Goal: Task Accomplishment & Management: Manage account settings

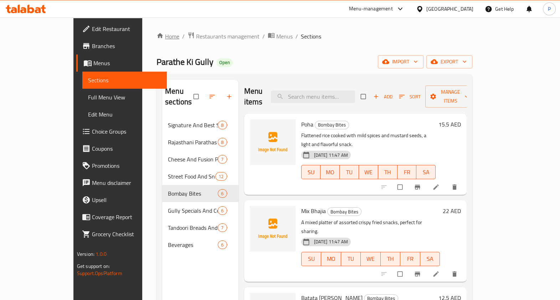
click at [157, 35] on icon "breadcrumb" at bounding box center [160, 35] width 6 height 5
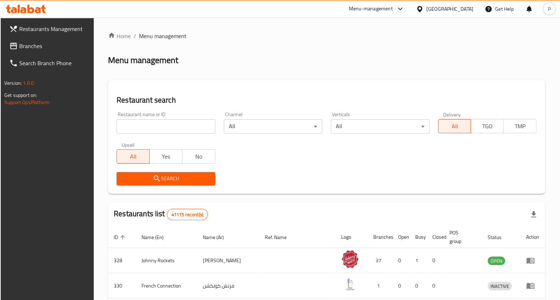
click at [176, 128] on input "search" at bounding box center [165, 126] width 98 height 14
type input "parathe ki gully"
click button "Search" at bounding box center [165, 178] width 98 height 13
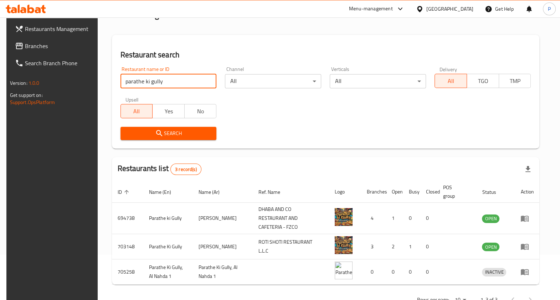
scroll to position [46, 0]
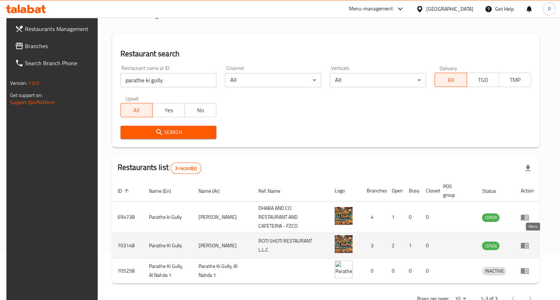
click at [529, 241] on icon "enhanced table" at bounding box center [524, 245] width 9 height 9
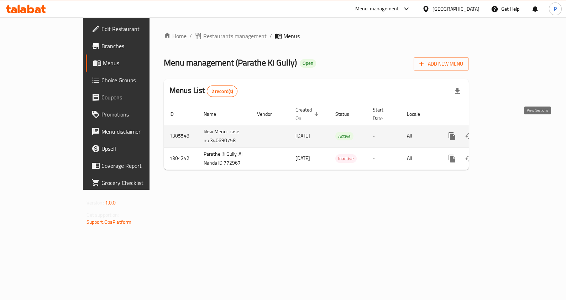
click at [507, 133] on icon "enhanced table" at bounding box center [504, 136] width 6 height 6
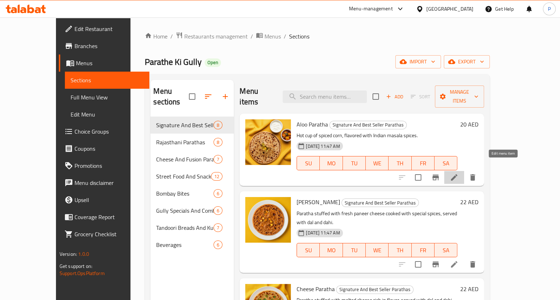
click at [458, 173] on icon at bounding box center [454, 177] width 9 height 9
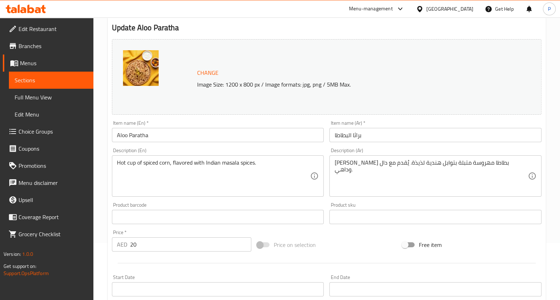
scroll to position [57, 0]
click at [151, 240] on input "20" at bounding box center [190, 244] width 121 height 14
type input "2"
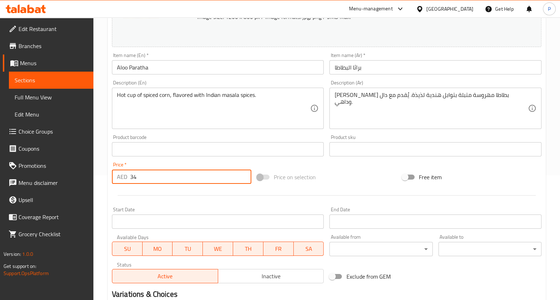
scroll to position [213, 0]
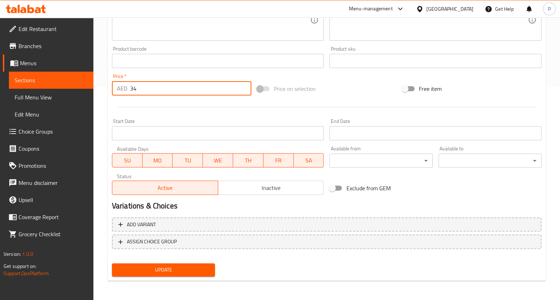
type input "34"
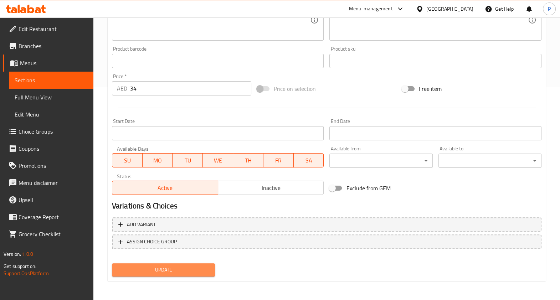
click at [150, 273] on span "Update" at bounding box center [164, 269] width 92 height 9
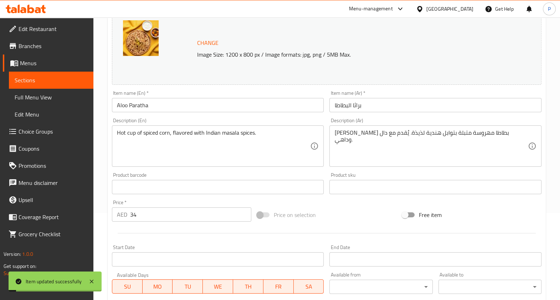
scroll to position [0, 0]
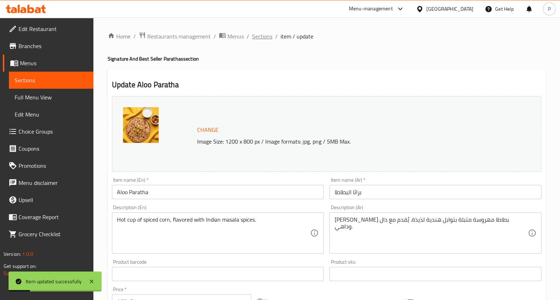
click at [265, 35] on span "Sections" at bounding box center [262, 36] width 20 height 9
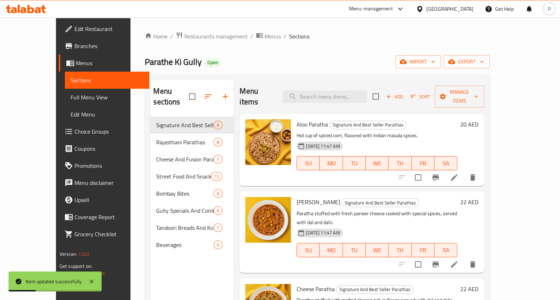
scroll to position [37, 0]
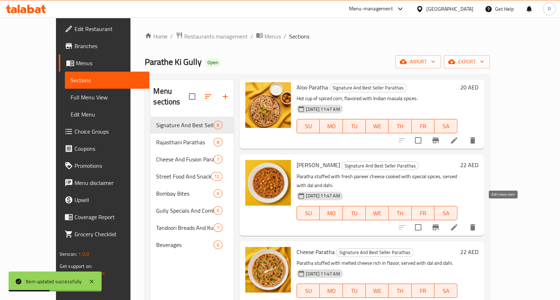
click at [458, 223] on icon at bounding box center [454, 227] width 9 height 9
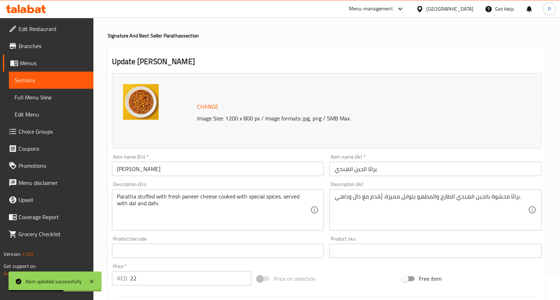
scroll to position [157, 0]
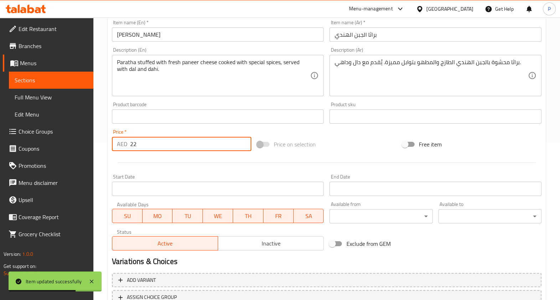
click at [159, 141] on input "22" at bounding box center [190, 144] width 121 height 14
type input "2"
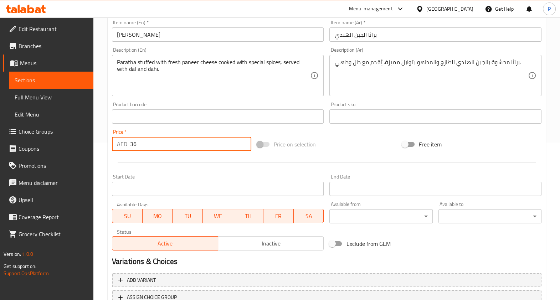
scroll to position [213, 0]
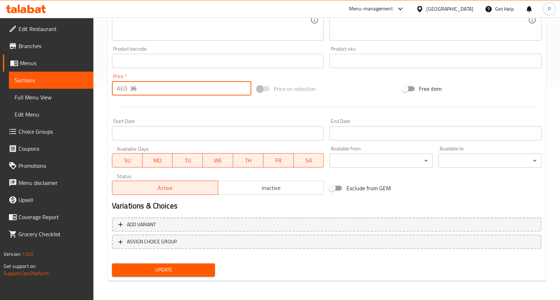
type input "36"
click at [156, 265] on span "Update" at bounding box center [164, 269] width 92 height 9
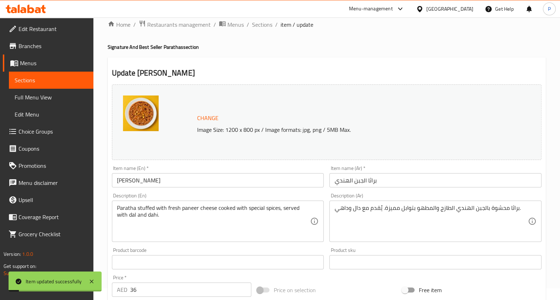
scroll to position [0, 0]
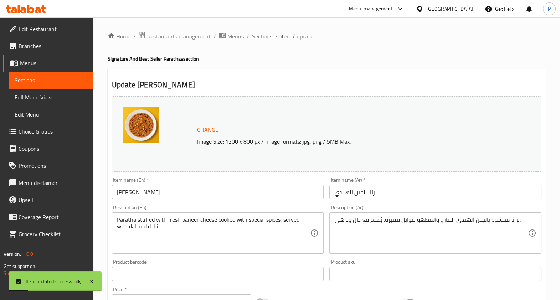
click at [257, 32] on span "Sections" at bounding box center [262, 36] width 20 height 9
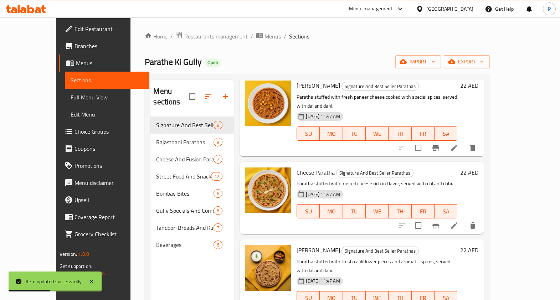
scroll to position [117, 0]
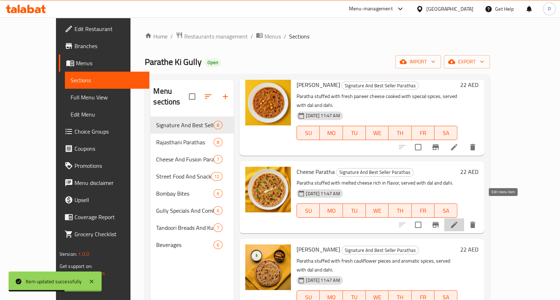
click at [458, 221] on icon at bounding box center [454, 225] width 9 height 9
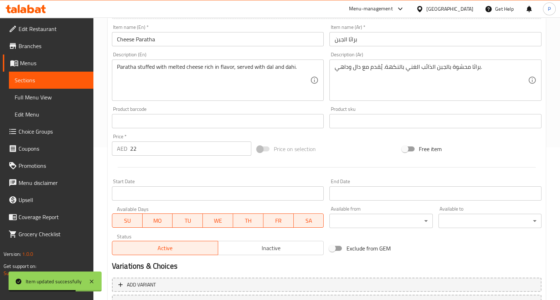
scroll to position [154, 0]
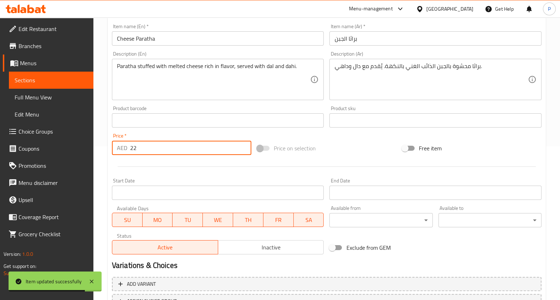
click at [161, 144] on input "22" at bounding box center [190, 148] width 121 height 14
type input "2"
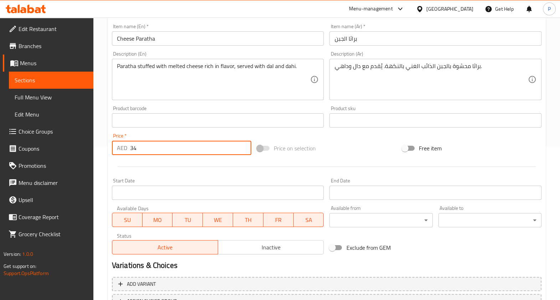
scroll to position [213, 0]
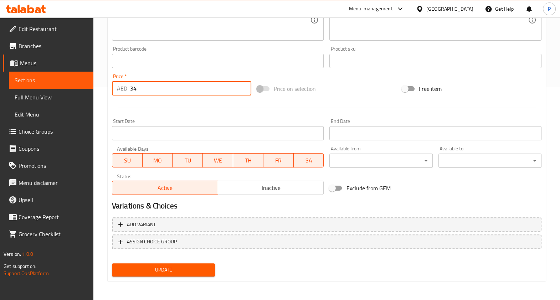
type input "34"
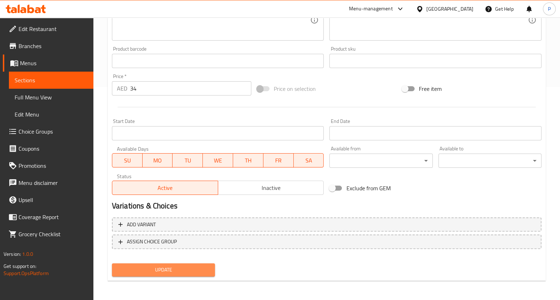
click at [156, 266] on span "Update" at bounding box center [164, 269] width 92 height 9
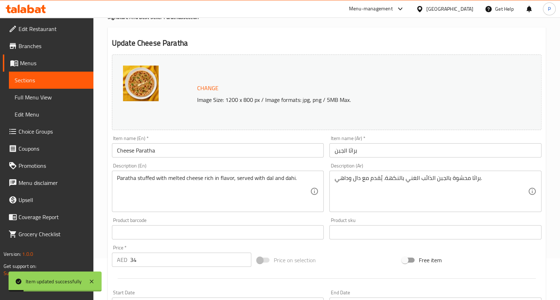
scroll to position [0, 0]
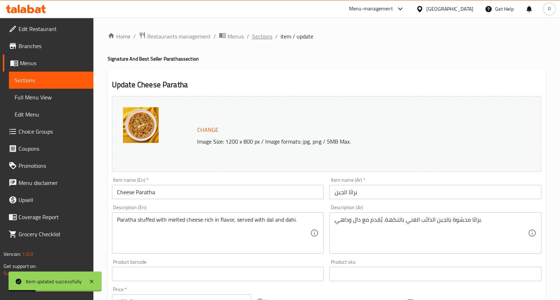
click at [267, 36] on span "Sections" at bounding box center [262, 36] width 20 height 9
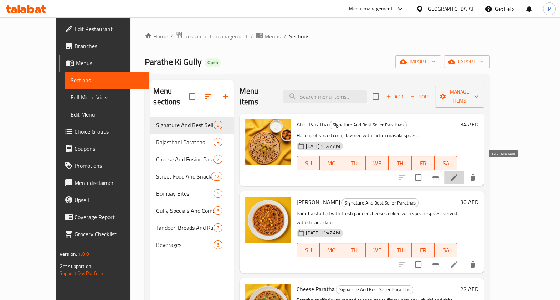
click at [458, 173] on icon at bounding box center [454, 177] width 9 height 9
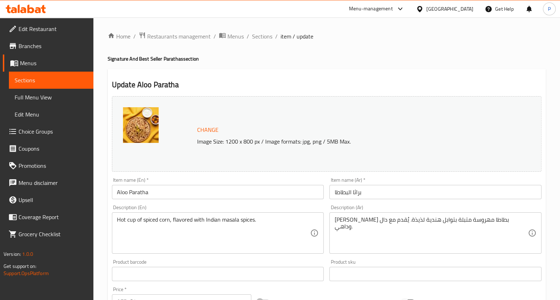
scroll to position [109, 0]
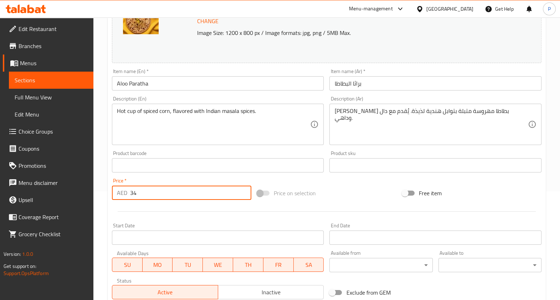
click at [145, 193] on input "34" at bounding box center [190, 193] width 121 height 14
type input "3"
type input "2"
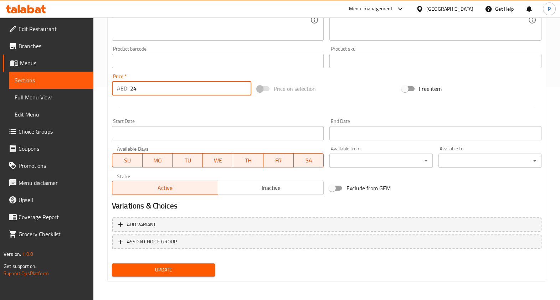
type input "24"
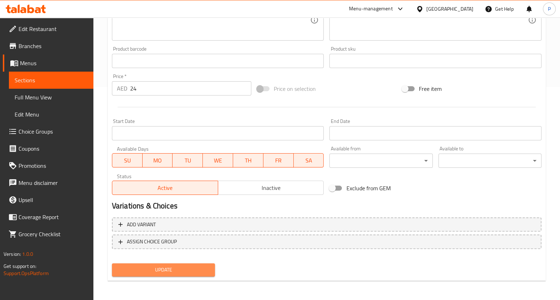
click at [151, 267] on span "Update" at bounding box center [164, 269] width 92 height 9
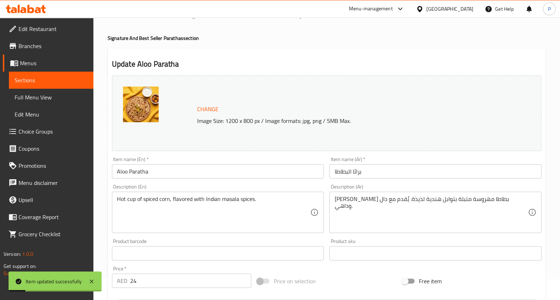
scroll to position [0, 0]
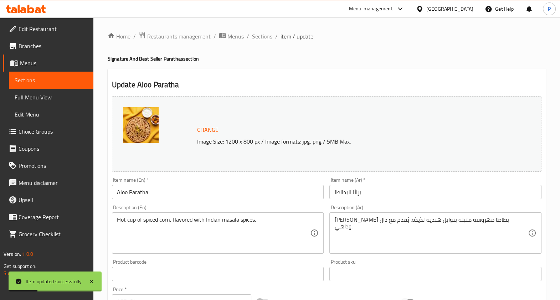
click at [264, 33] on span "Sections" at bounding box center [262, 36] width 20 height 9
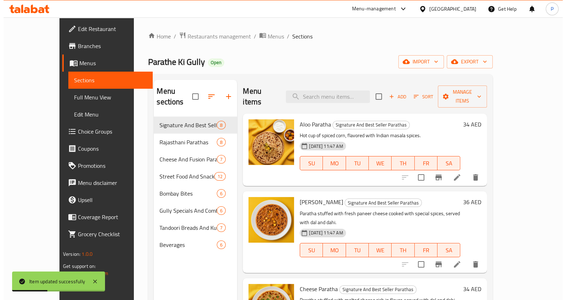
scroll to position [35, 0]
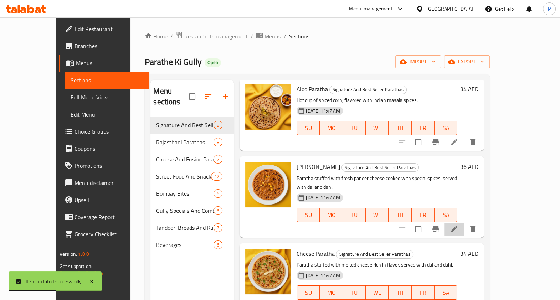
click at [464, 223] on li at bounding box center [454, 229] width 20 height 13
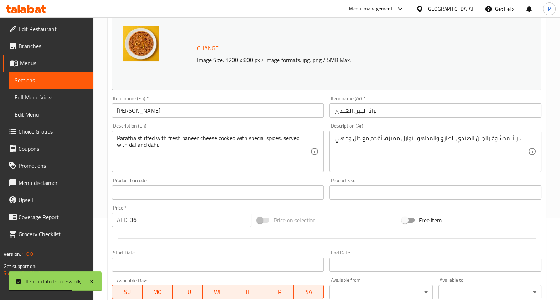
scroll to position [116, 0]
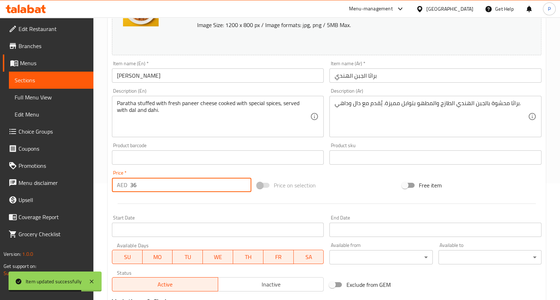
click at [175, 183] on input "36" at bounding box center [190, 185] width 121 height 14
type input "3"
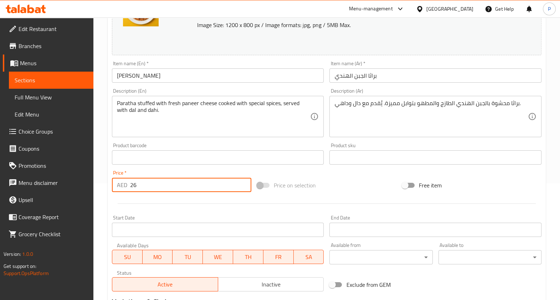
scroll to position [213, 0]
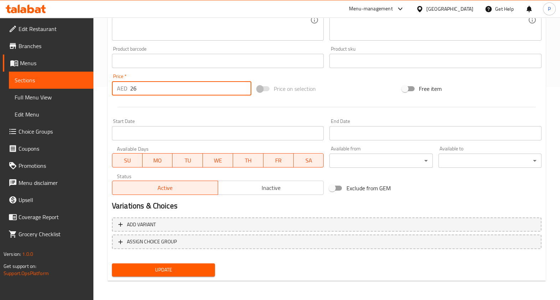
type input "26"
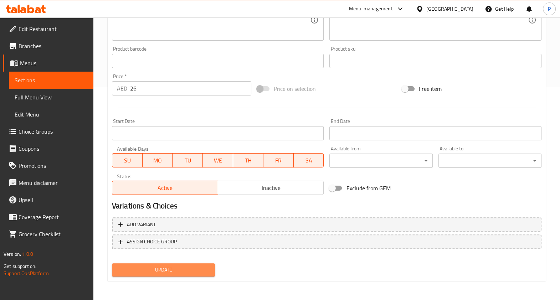
click at [157, 263] on button "Update" at bounding box center [163, 269] width 103 height 13
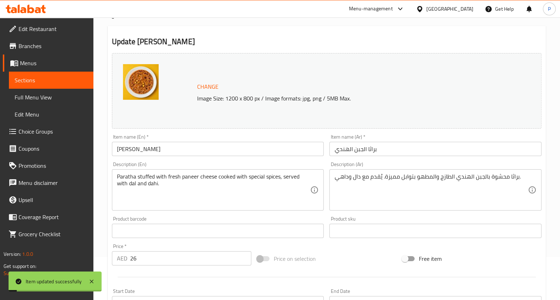
scroll to position [0, 0]
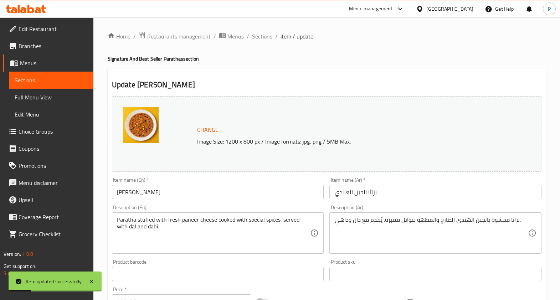
click at [257, 36] on span "Sections" at bounding box center [262, 36] width 20 height 9
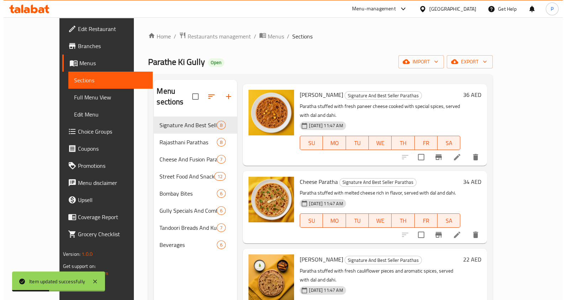
scroll to position [133, 0]
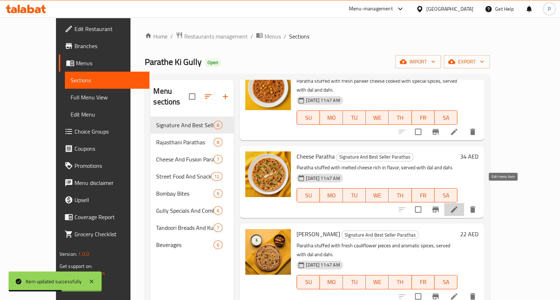
click at [458, 205] on icon at bounding box center [454, 209] width 9 height 9
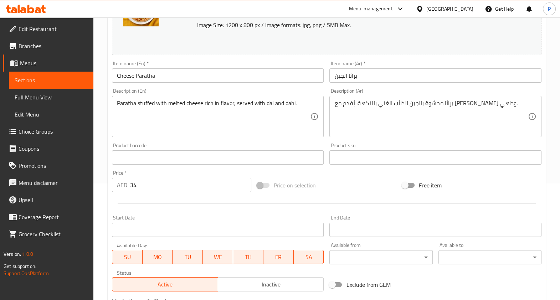
scroll to position [166, 0]
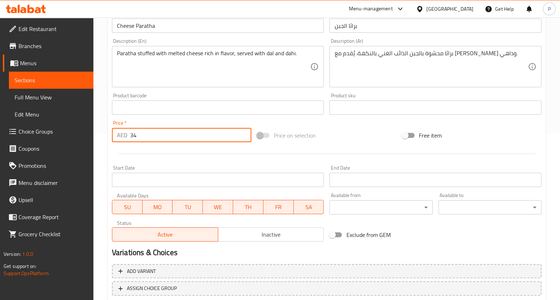
click at [159, 138] on input "34" at bounding box center [190, 135] width 121 height 14
type input "3"
type input "1"
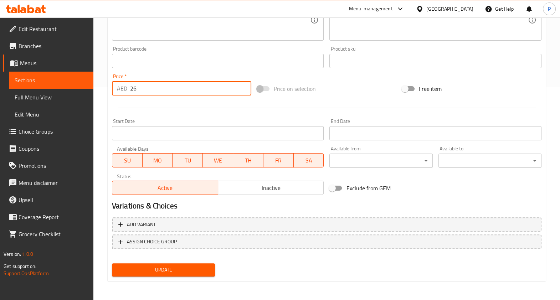
type input "26"
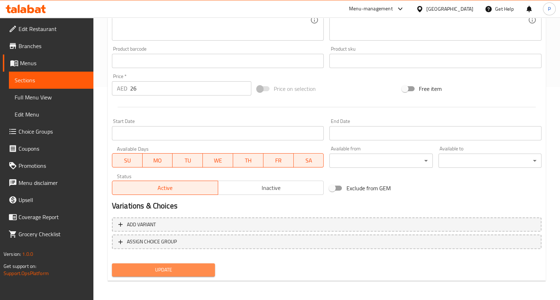
click at [181, 269] on span "Update" at bounding box center [164, 269] width 92 height 9
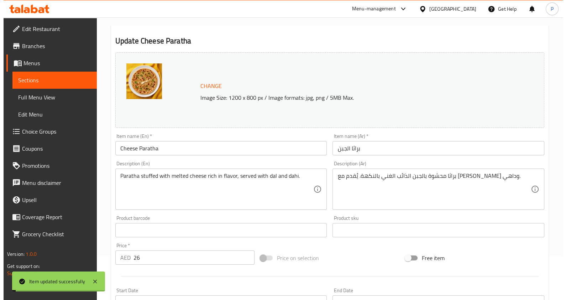
scroll to position [0, 0]
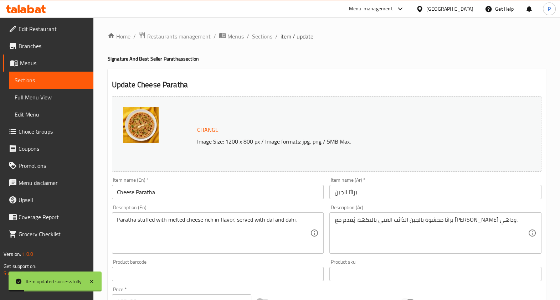
click at [262, 36] on span "Sections" at bounding box center [262, 36] width 20 height 9
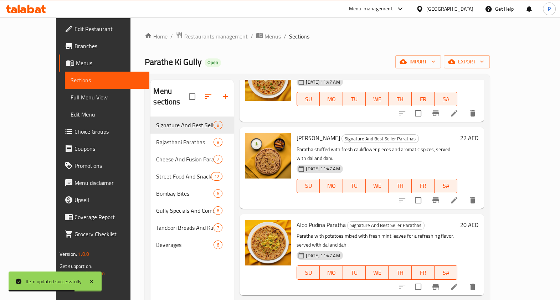
scroll to position [229, 0]
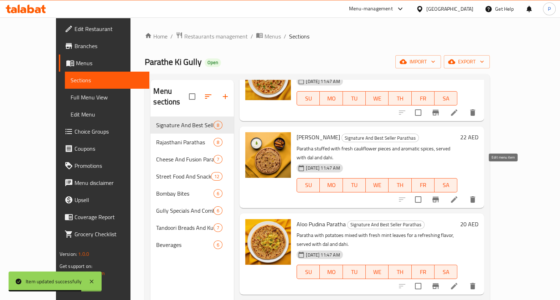
click at [458, 195] on icon at bounding box center [454, 199] width 9 height 9
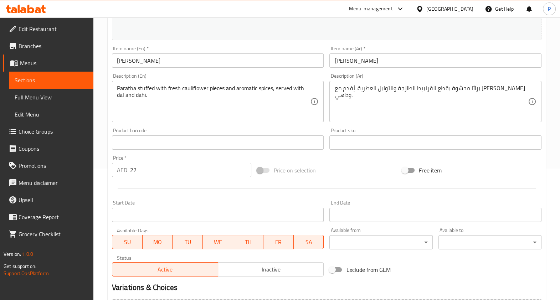
scroll to position [132, 0]
click at [190, 171] on input "2" at bounding box center [190, 169] width 121 height 14
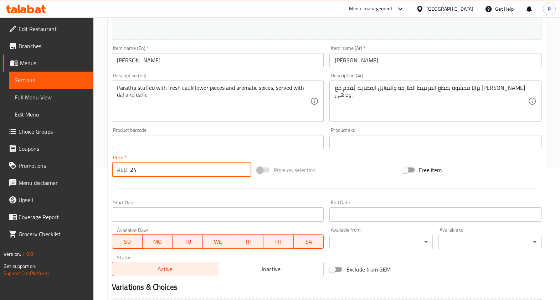
scroll to position [213, 0]
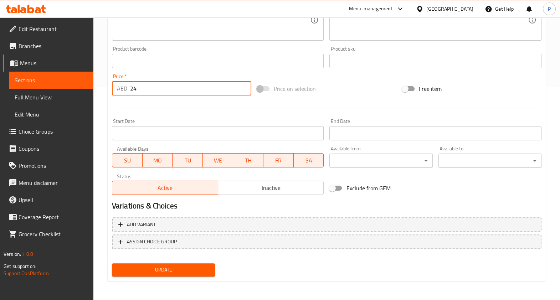
type input "24"
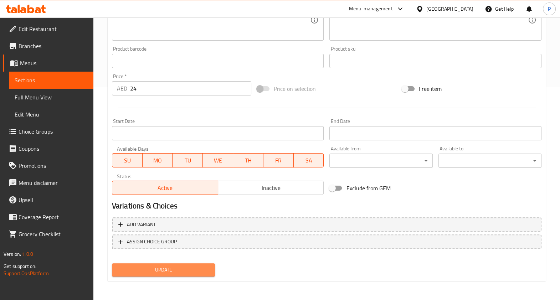
click at [150, 271] on span "Update" at bounding box center [164, 269] width 92 height 9
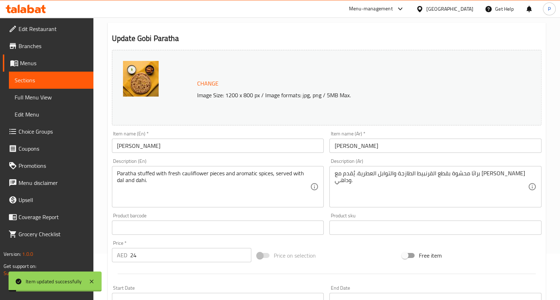
scroll to position [0, 0]
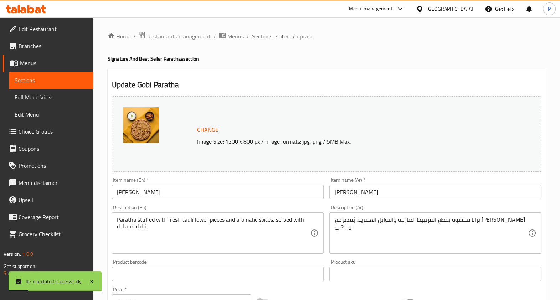
click at [261, 39] on span "Sections" at bounding box center [262, 36] width 20 height 9
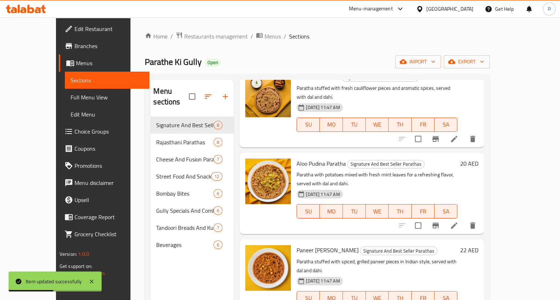
scroll to position [317, 0]
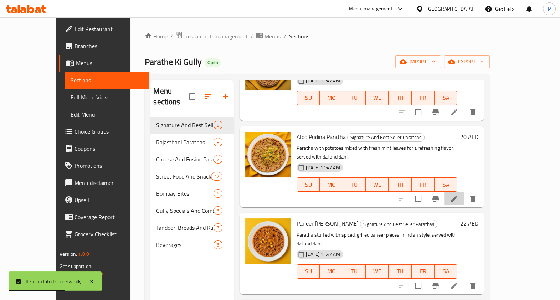
click at [464, 192] on li at bounding box center [454, 198] width 20 height 13
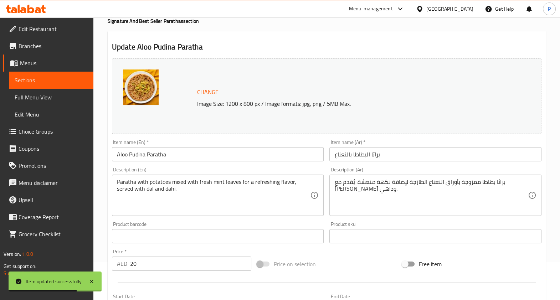
scroll to position [153, 0]
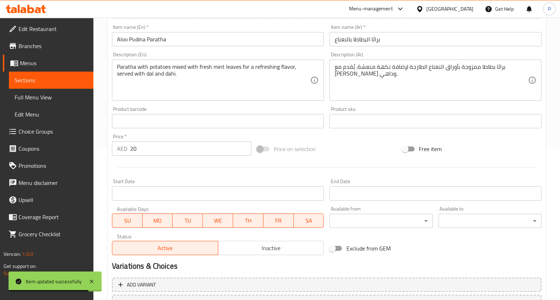
click at [150, 149] on input "20" at bounding box center [190, 148] width 121 height 14
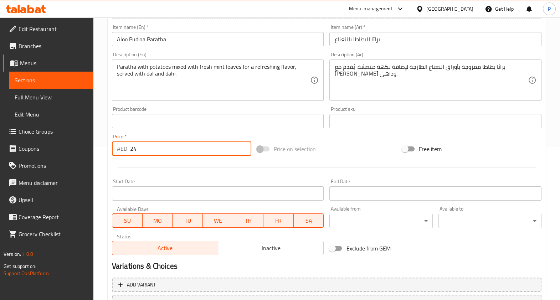
scroll to position [213, 0]
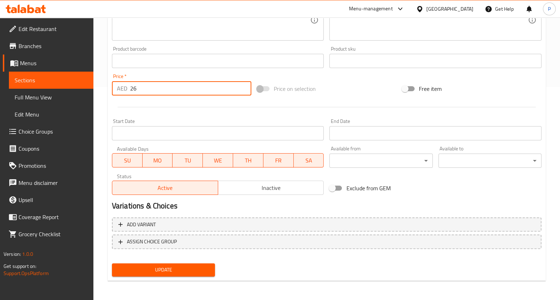
type input "26"
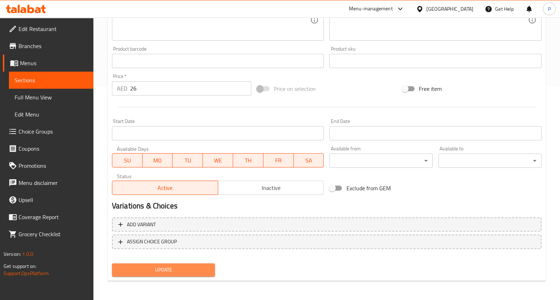
click at [170, 273] on span "Update" at bounding box center [164, 269] width 92 height 9
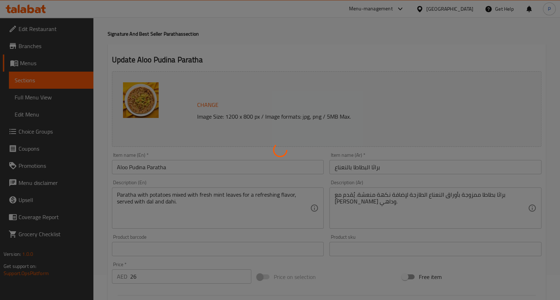
scroll to position [0, 0]
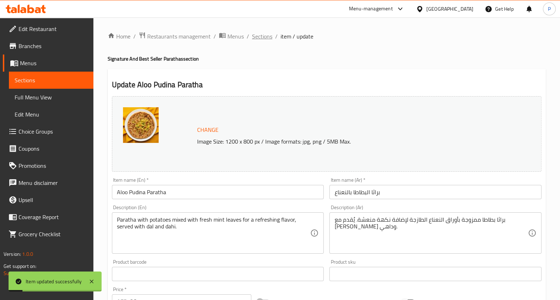
click at [258, 35] on span "Sections" at bounding box center [262, 36] width 20 height 9
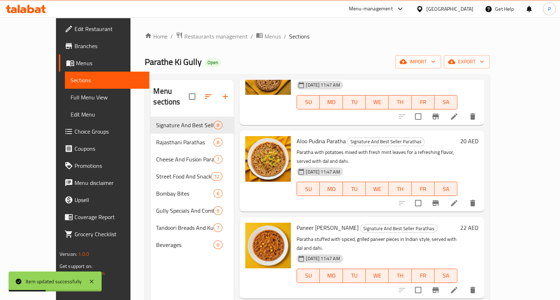
scroll to position [340, 0]
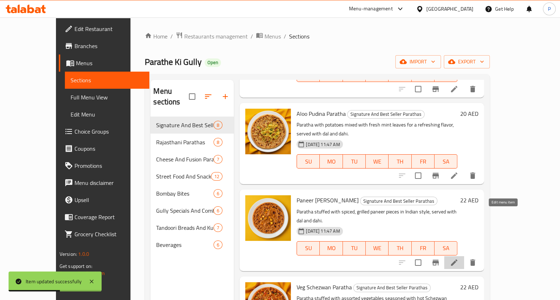
click at [458, 258] on icon at bounding box center [454, 262] width 9 height 9
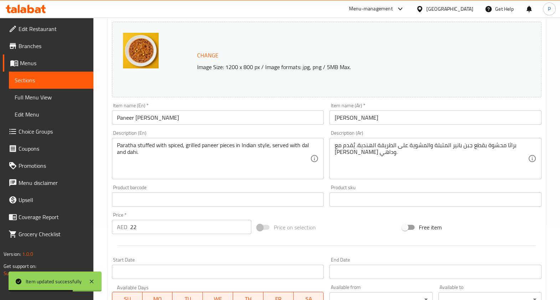
scroll to position [75, 0]
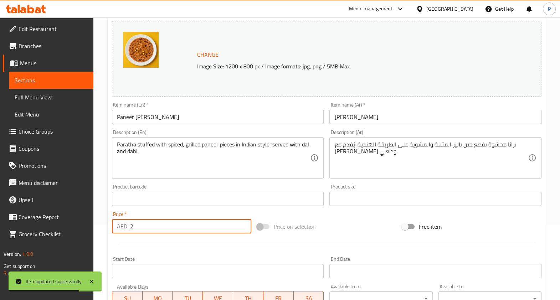
click at [148, 221] on input "2" at bounding box center [190, 226] width 121 height 14
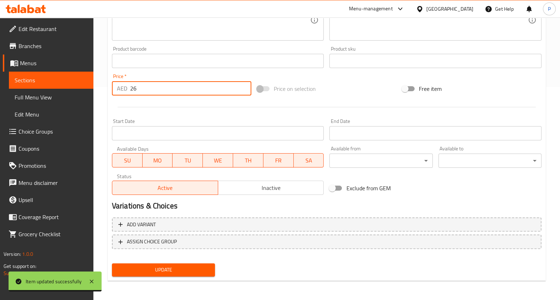
type input "26"
click at [171, 271] on span "Update" at bounding box center [164, 269] width 92 height 9
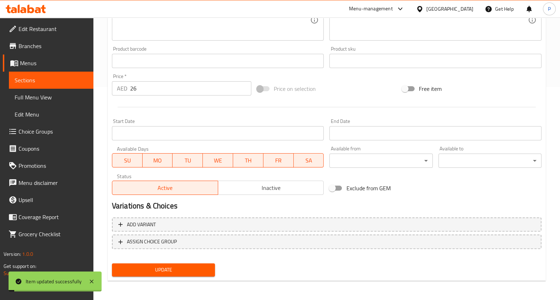
scroll to position [0, 0]
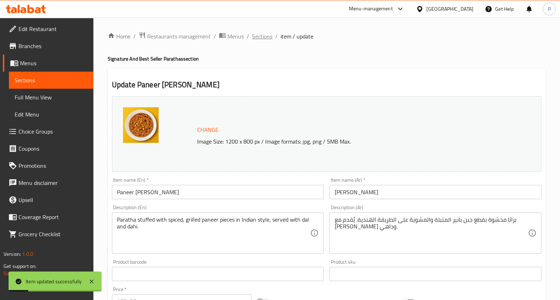
click at [263, 32] on span "Sections" at bounding box center [262, 36] width 20 height 9
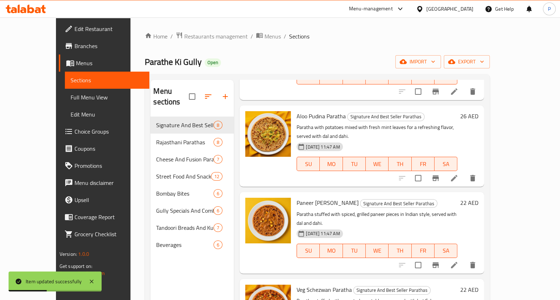
scroll to position [340, 0]
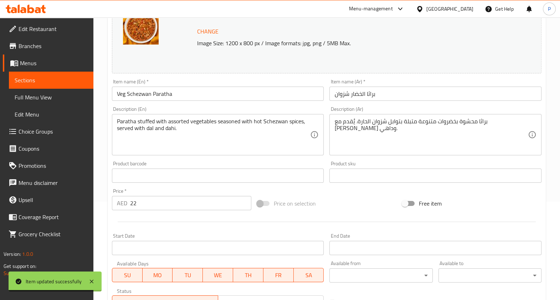
scroll to position [99, 0]
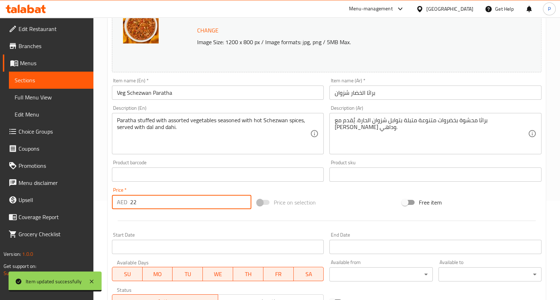
click at [157, 199] on input "22" at bounding box center [190, 202] width 121 height 14
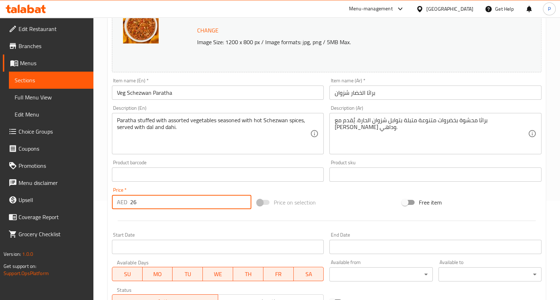
scroll to position [213, 0]
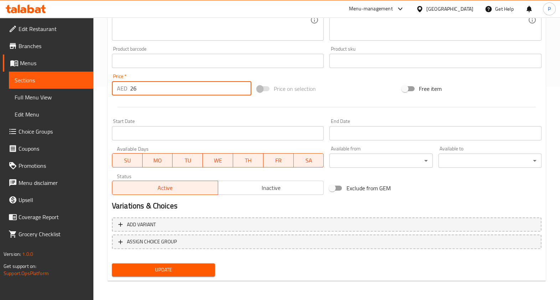
type input "26"
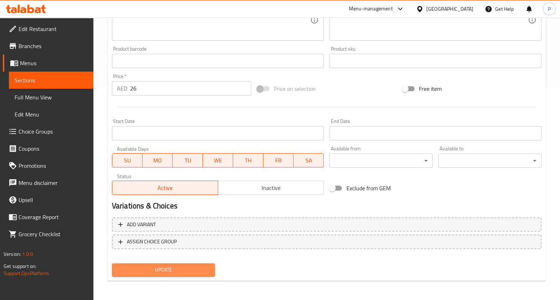
click at [146, 270] on span "Update" at bounding box center [164, 269] width 92 height 9
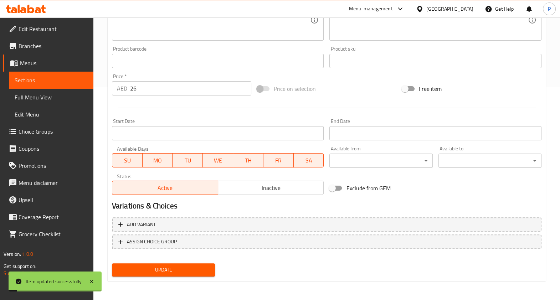
scroll to position [0, 0]
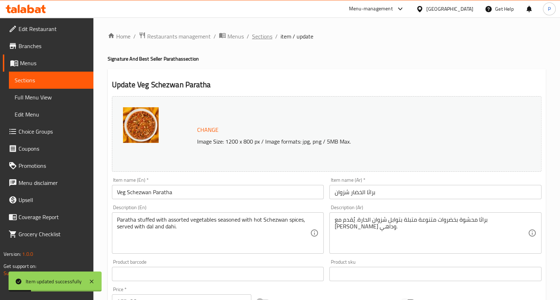
drag, startPoint x: 264, startPoint y: 41, endPoint x: 263, endPoint y: 36, distance: 5.9
click at [263, 36] on div "Home / Restaurants management / Menus / Sections / item / update Signature And …" at bounding box center [327, 266] width 438 height 468
click at [263, 36] on span "Sections" at bounding box center [262, 36] width 20 height 9
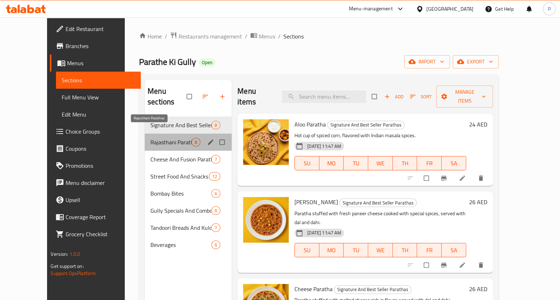
click at [150, 138] on span "Rajasthani Parathas" at bounding box center [170, 142] width 41 height 9
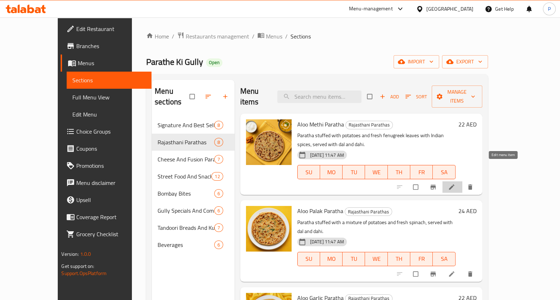
click at [454, 185] on icon at bounding box center [450, 187] width 5 height 5
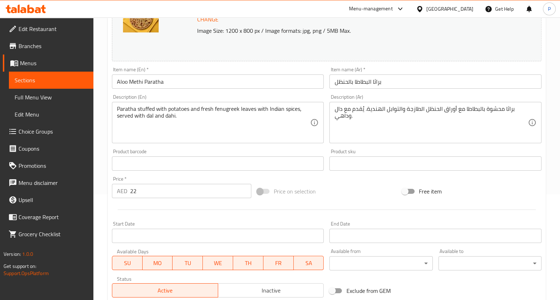
scroll to position [107, 0]
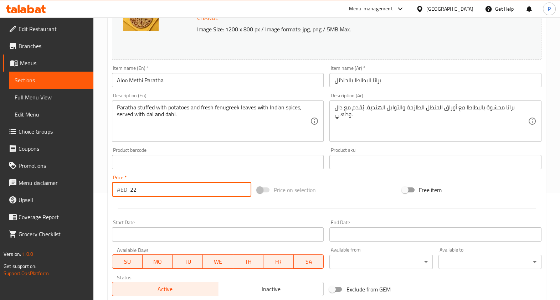
click at [151, 191] on input "22" at bounding box center [190, 189] width 121 height 14
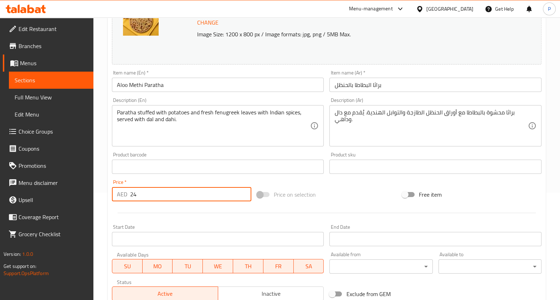
scroll to position [213, 0]
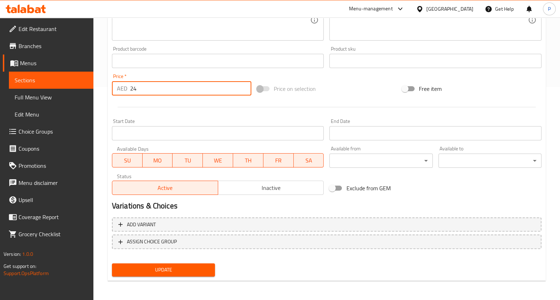
type input "24"
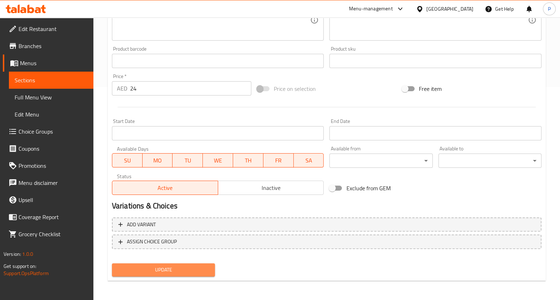
click at [151, 268] on span "Update" at bounding box center [164, 269] width 92 height 9
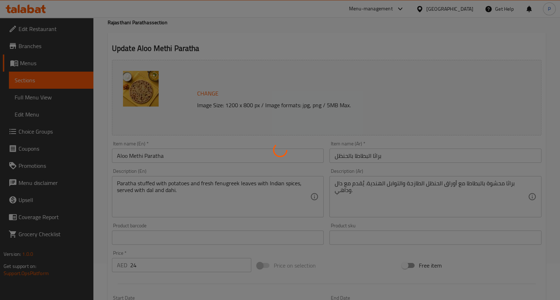
scroll to position [0, 0]
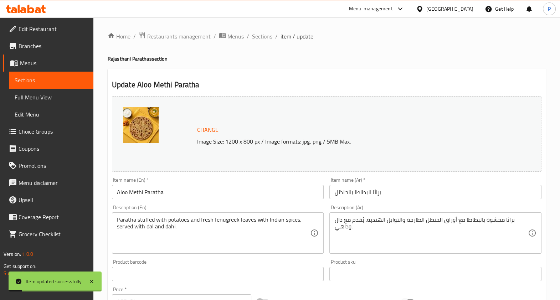
click at [267, 36] on span "Sections" at bounding box center [262, 36] width 20 height 9
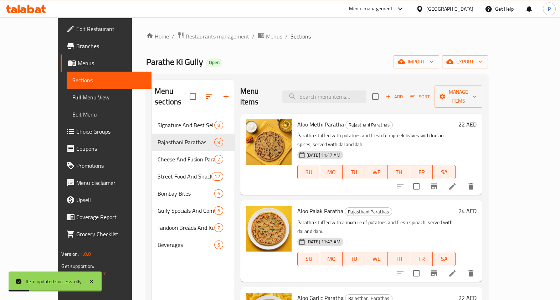
scroll to position [84, 0]
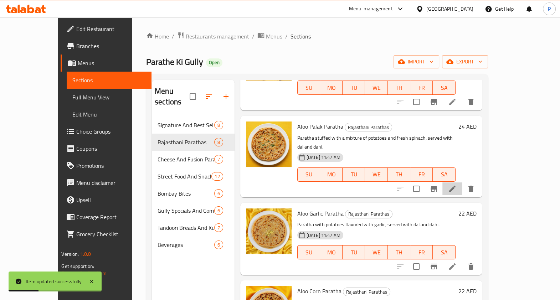
click at [462, 182] on li at bounding box center [452, 188] width 20 height 13
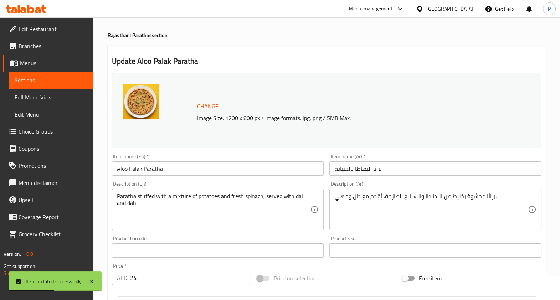
scroll to position [108, 0]
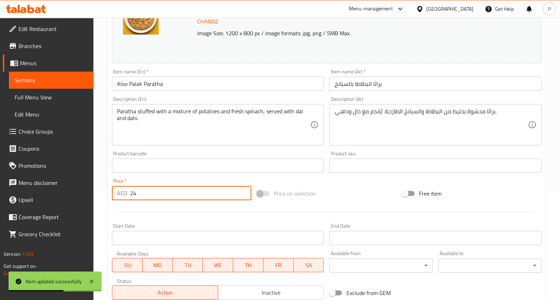
click at [146, 191] on input "24" at bounding box center [190, 193] width 121 height 14
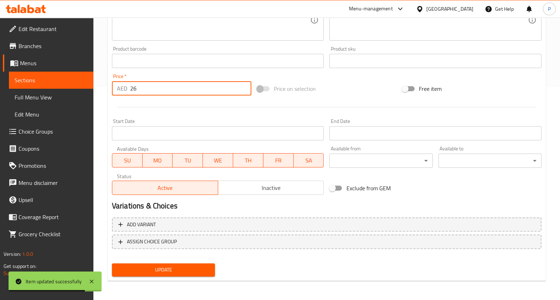
type input "26"
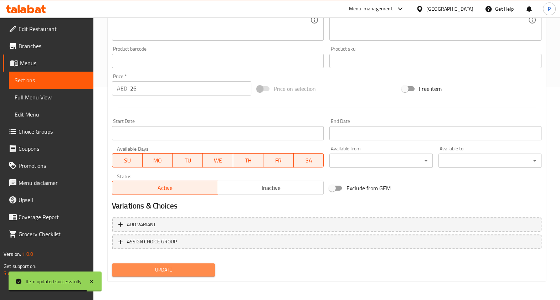
click at [140, 274] on span "Update" at bounding box center [164, 269] width 92 height 9
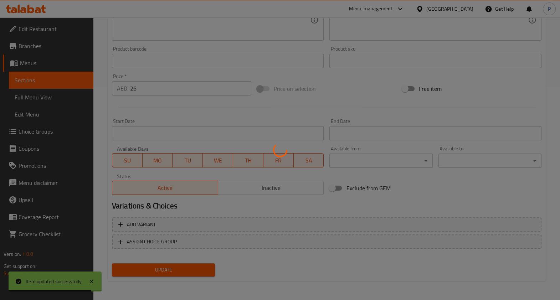
scroll to position [0, 0]
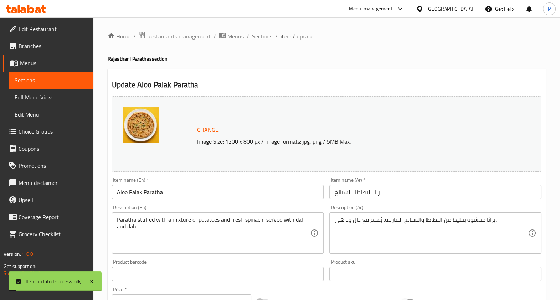
click at [258, 37] on span "Sections" at bounding box center [262, 36] width 20 height 9
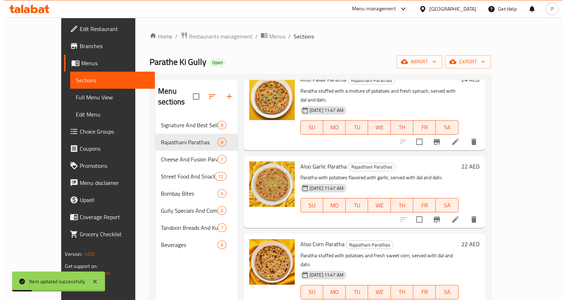
scroll to position [151, 0]
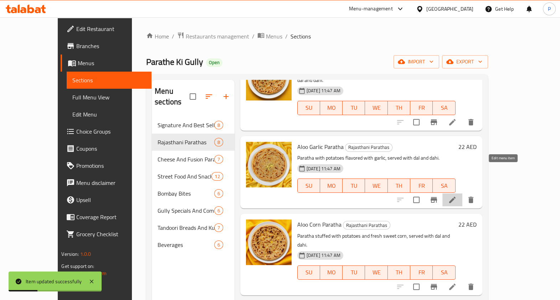
click at [456, 196] on icon at bounding box center [452, 200] width 9 height 9
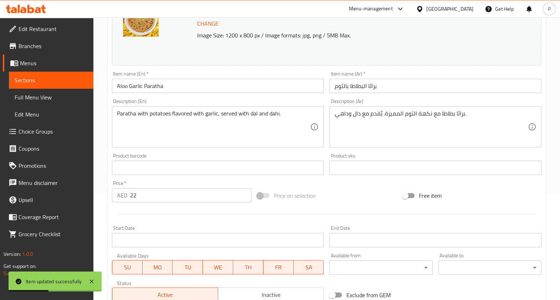
scroll to position [196, 0]
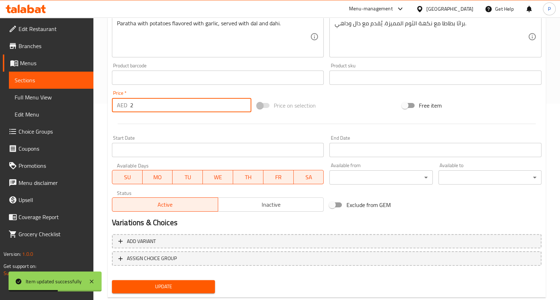
click at [151, 104] on input "2" at bounding box center [190, 105] width 121 height 14
type input "24"
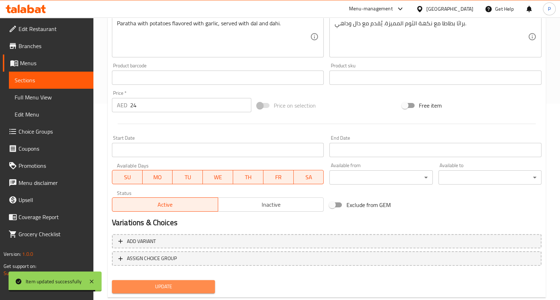
click at [147, 284] on span "Update" at bounding box center [164, 286] width 92 height 9
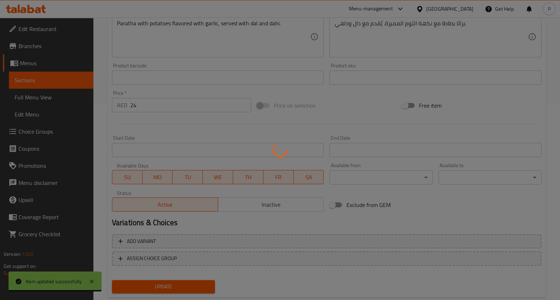
scroll to position [0, 0]
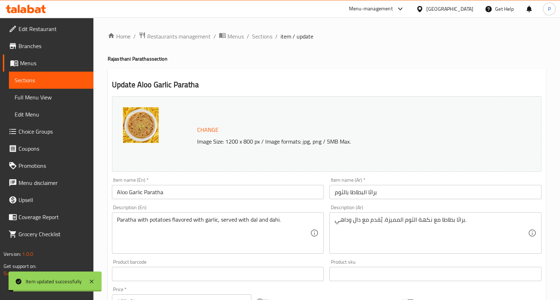
click at [258, 36] on span "Sections" at bounding box center [262, 36] width 20 height 9
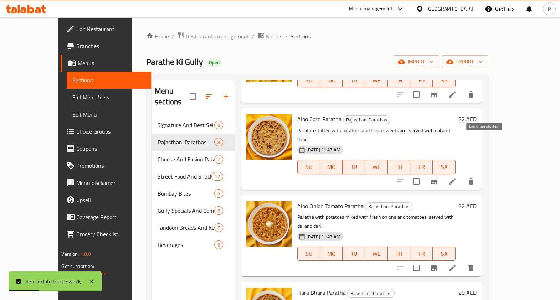
scroll to position [256, 0]
click at [455, 178] on icon at bounding box center [452, 181] width 6 height 6
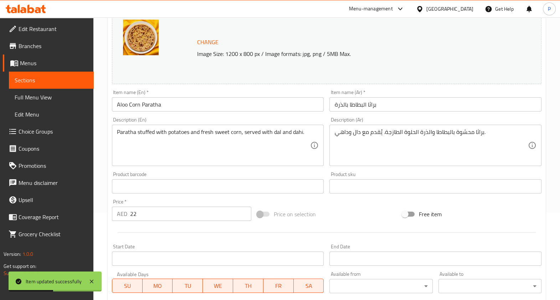
scroll to position [88, 0]
click at [171, 211] on input "22" at bounding box center [190, 213] width 121 height 14
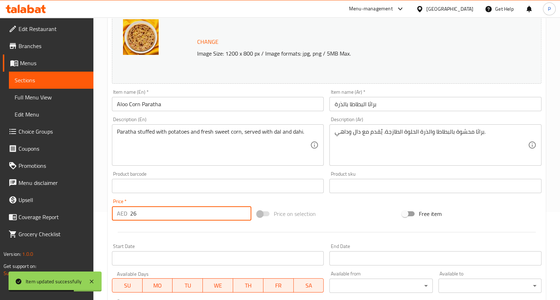
scroll to position [213, 0]
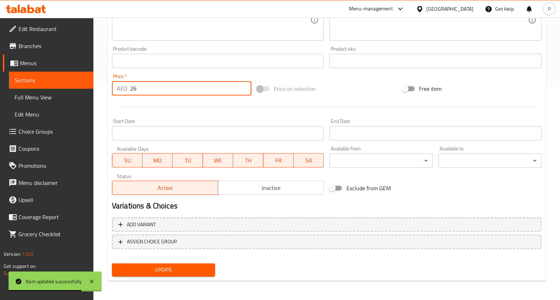
type input "26"
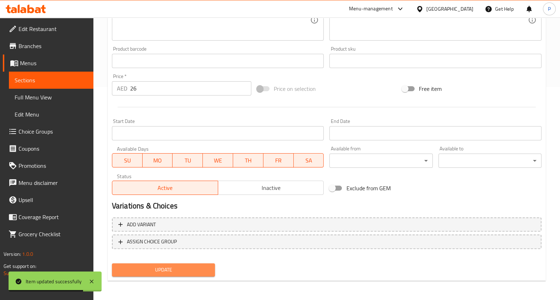
click at [150, 267] on span "Update" at bounding box center [164, 269] width 92 height 9
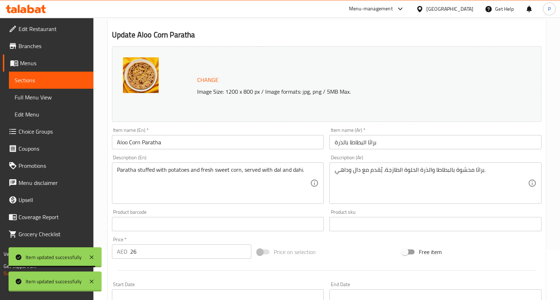
scroll to position [0, 0]
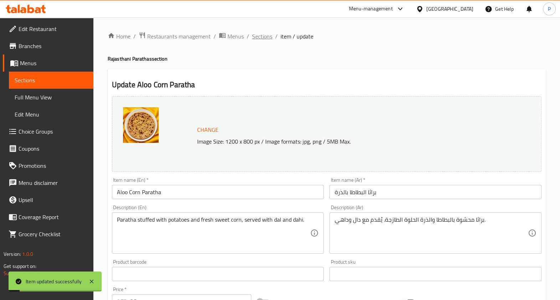
click at [268, 36] on span "Sections" at bounding box center [262, 36] width 20 height 9
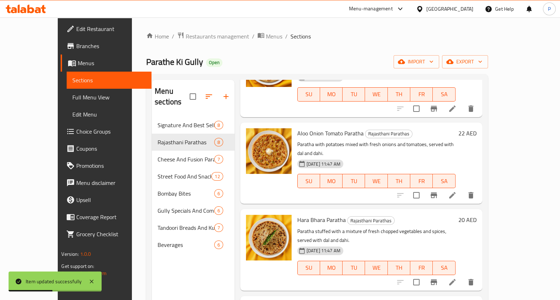
scroll to position [331, 0]
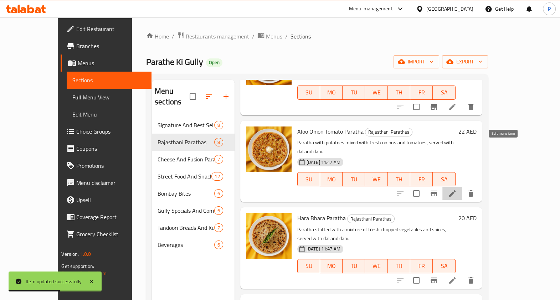
click at [455, 190] on icon at bounding box center [452, 193] width 6 height 6
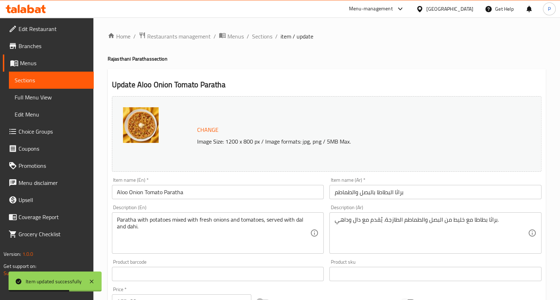
scroll to position [95, 0]
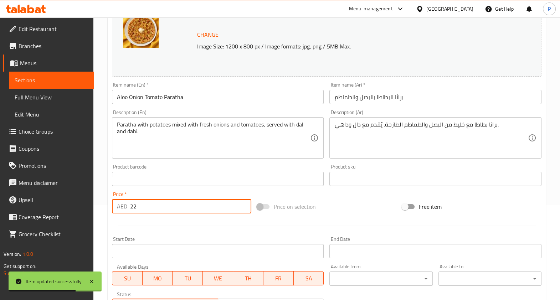
click at [155, 209] on input "22" at bounding box center [190, 206] width 121 height 14
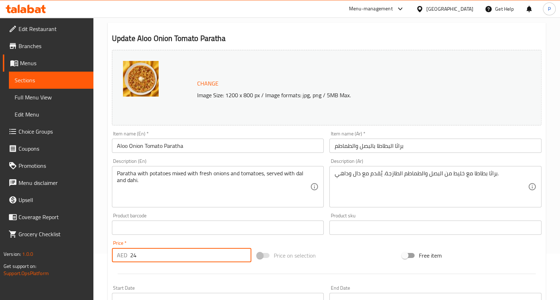
scroll to position [213, 0]
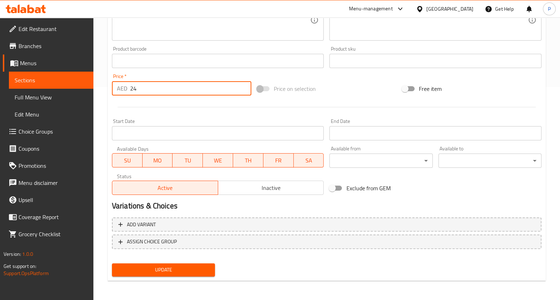
type input "24"
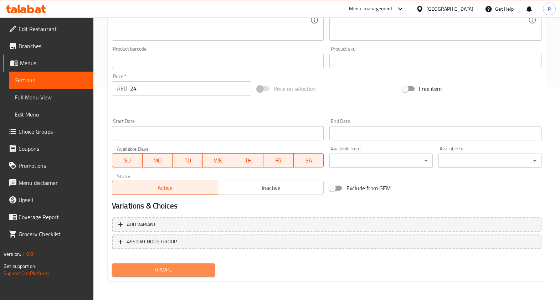
click at [149, 273] on span "Update" at bounding box center [164, 269] width 92 height 9
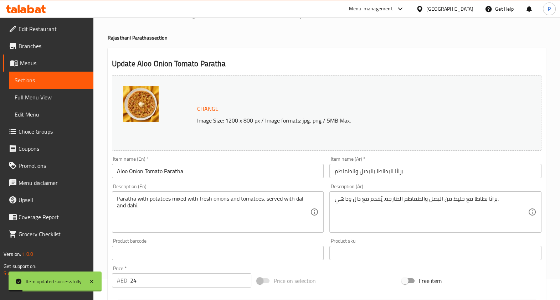
scroll to position [0, 0]
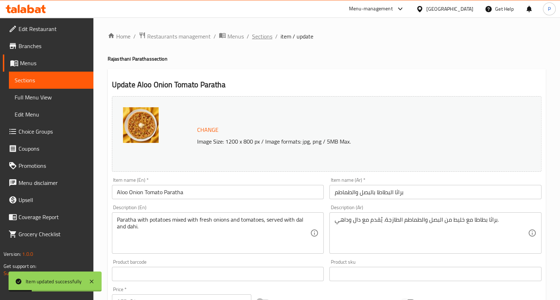
click at [257, 39] on span "Sections" at bounding box center [262, 36] width 20 height 9
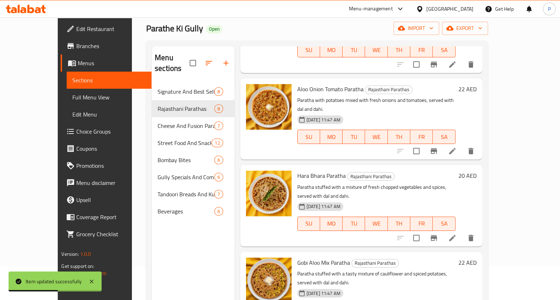
scroll to position [37, 0]
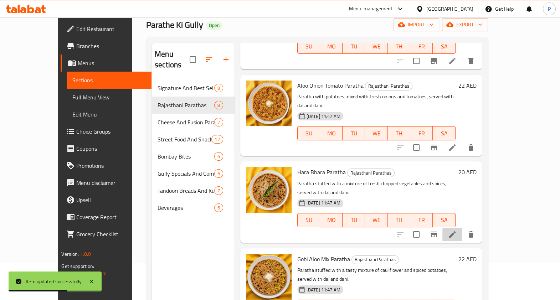
click at [462, 228] on li at bounding box center [452, 234] width 20 height 13
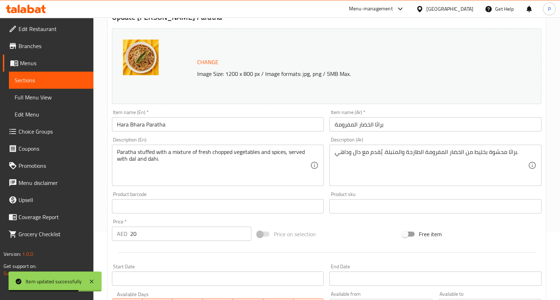
scroll to position [103, 0]
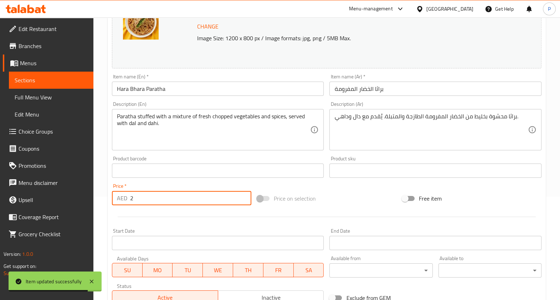
click at [164, 195] on input "2" at bounding box center [190, 198] width 121 height 14
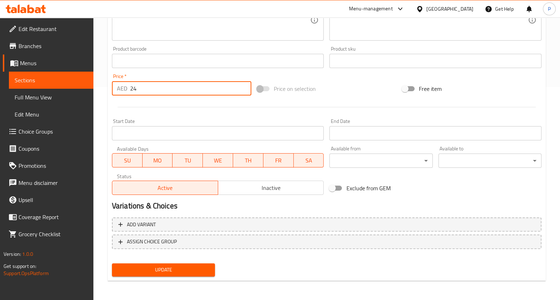
type input "24"
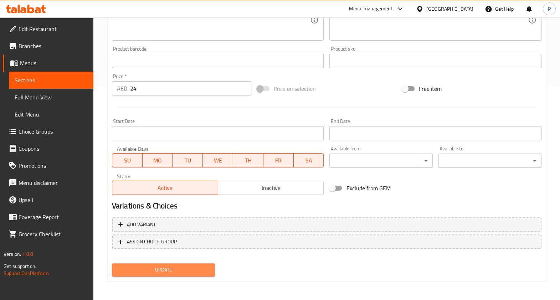
click at [176, 266] on span "Update" at bounding box center [164, 269] width 92 height 9
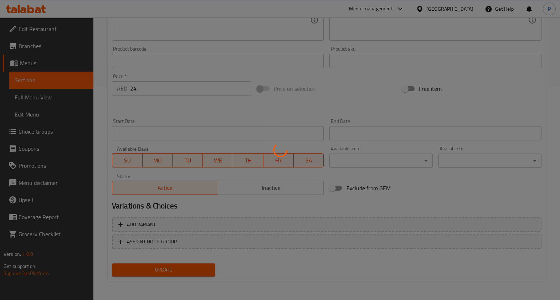
scroll to position [0, 0]
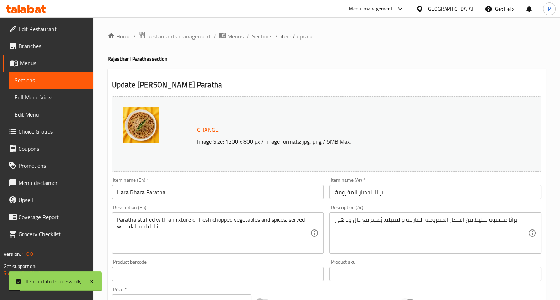
click at [252, 38] on span "Sections" at bounding box center [262, 36] width 20 height 9
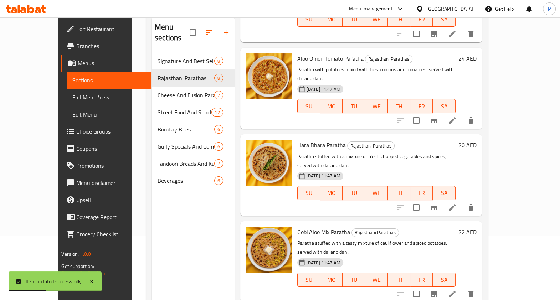
scroll to position [100, 0]
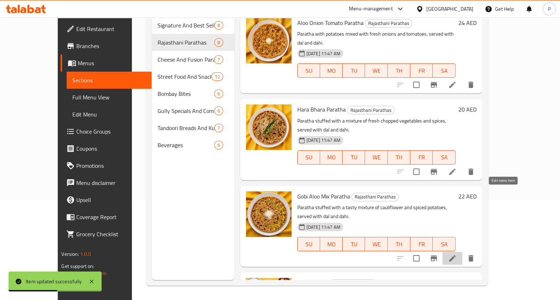
click at [455, 255] on icon at bounding box center [452, 258] width 6 height 6
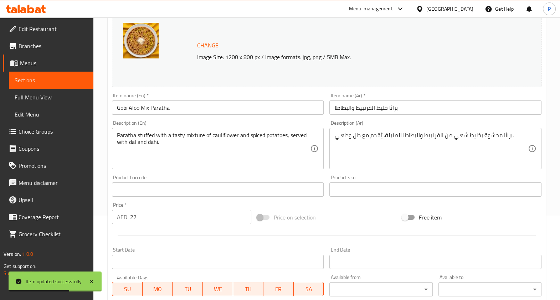
scroll to position [187, 0]
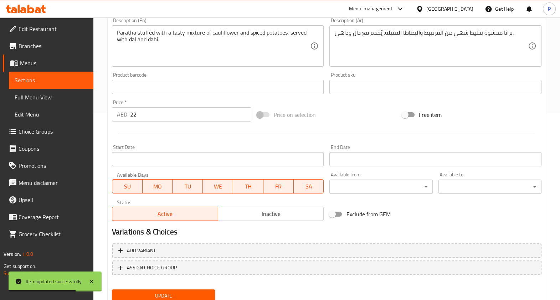
click at [152, 116] on input "22" at bounding box center [190, 114] width 121 height 14
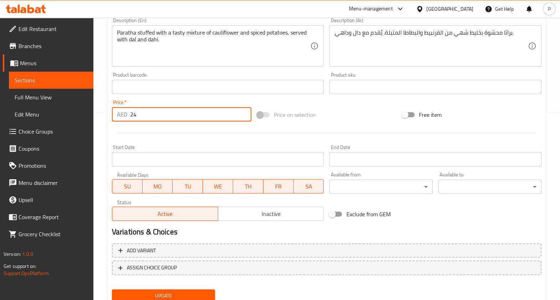
type input "24"
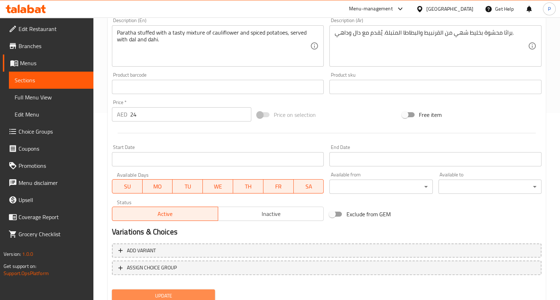
click at [162, 297] on span "Update" at bounding box center [164, 295] width 92 height 9
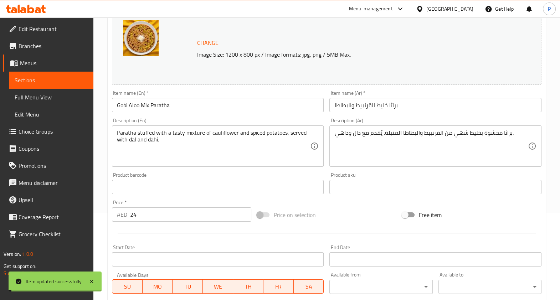
scroll to position [0, 0]
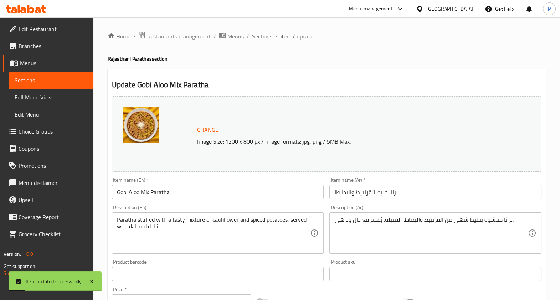
click at [267, 38] on span "Sections" at bounding box center [262, 36] width 20 height 9
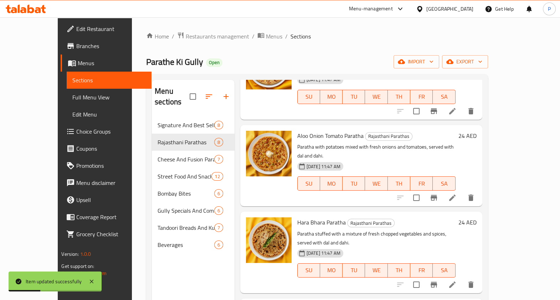
scroll to position [340, 0]
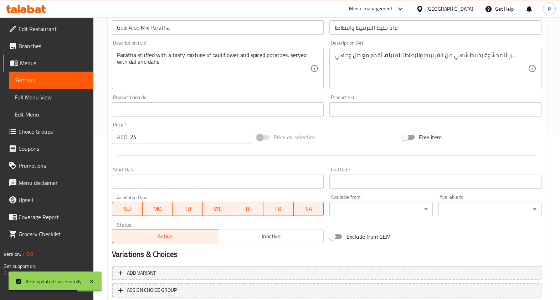
scroll to position [165, 0]
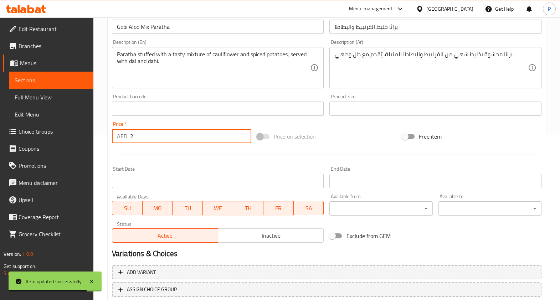
click at [155, 139] on input "2" at bounding box center [190, 136] width 121 height 14
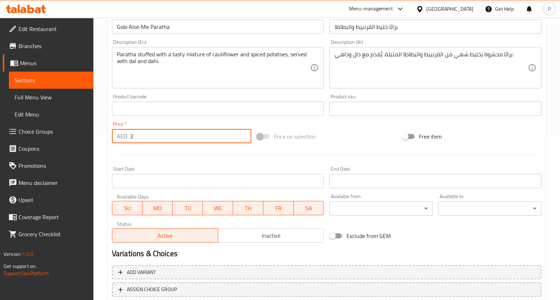
type input "24"
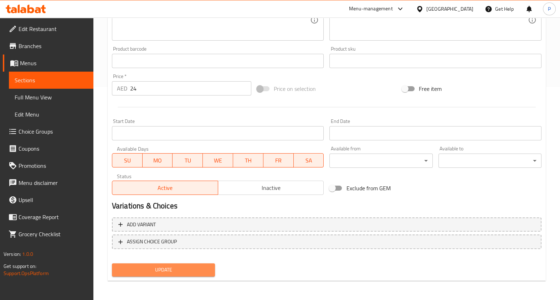
click at [151, 269] on span "Update" at bounding box center [164, 269] width 92 height 9
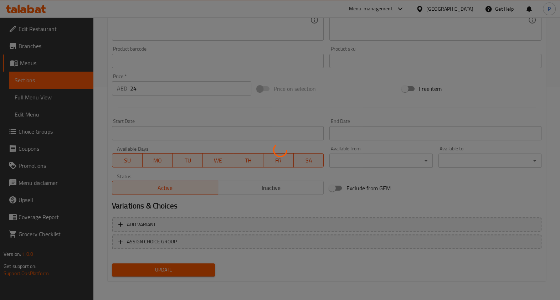
scroll to position [0, 0]
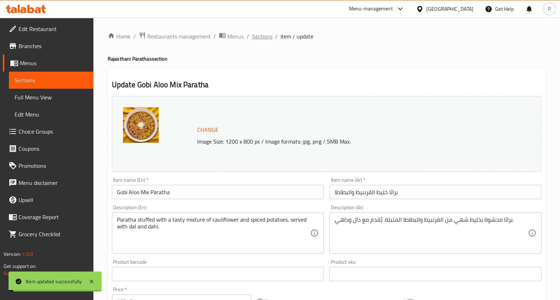
click at [255, 36] on span "Sections" at bounding box center [262, 36] width 20 height 9
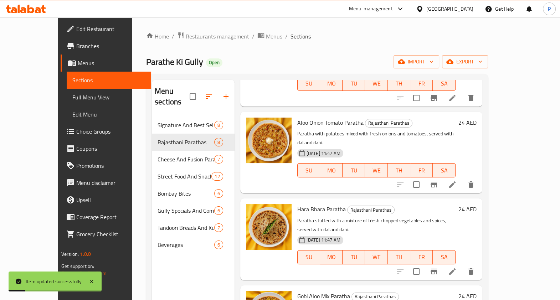
scroll to position [100, 0]
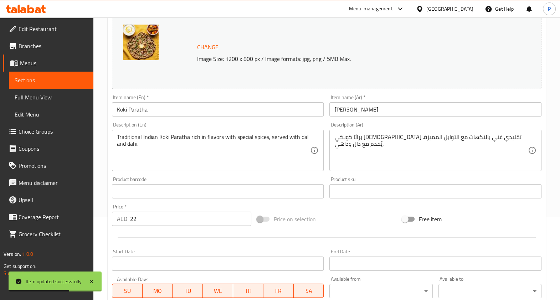
scroll to position [84, 0]
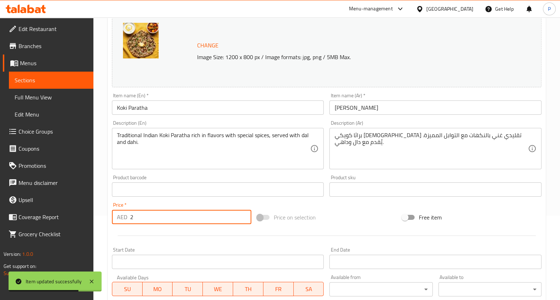
click at [141, 217] on input "2" at bounding box center [190, 217] width 121 height 14
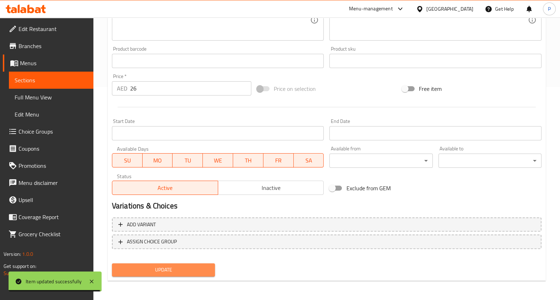
click at [189, 273] on span "Update" at bounding box center [164, 269] width 92 height 9
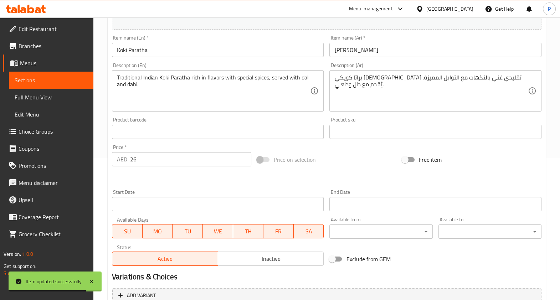
scroll to position [142, 0]
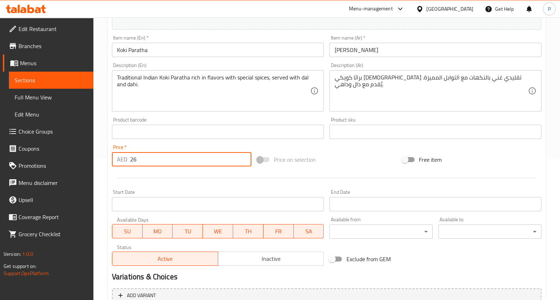
click at [160, 157] on input "26" at bounding box center [190, 159] width 121 height 14
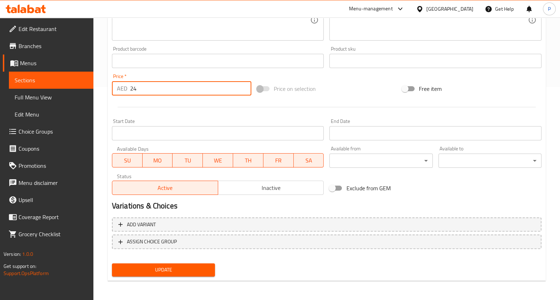
type input "24"
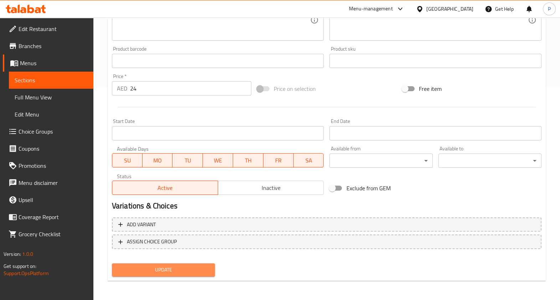
click at [145, 275] on button "Update" at bounding box center [163, 269] width 103 height 13
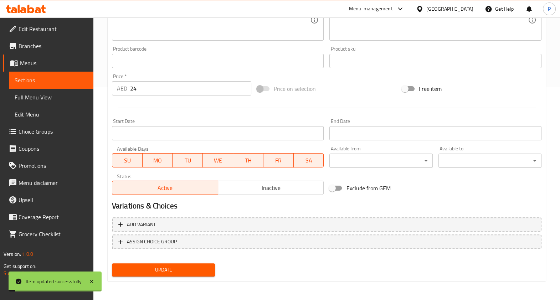
scroll to position [0, 0]
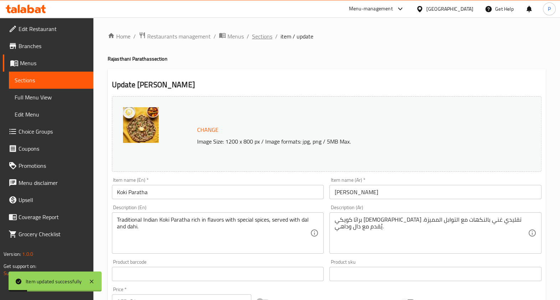
click at [256, 37] on span "Sections" at bounding box center [262, 36] width 20 height 9
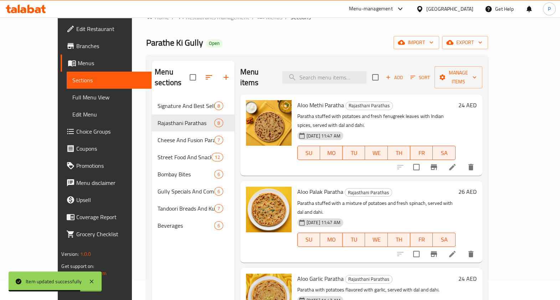
scroll to position [19, 0]
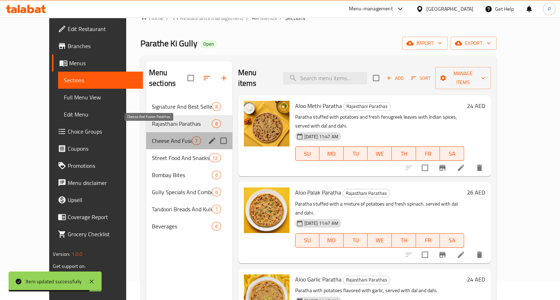
click at [173, 136] on span "Cheese And Fusion Parathas" at bounding box center [172, 140] width 40 height 9
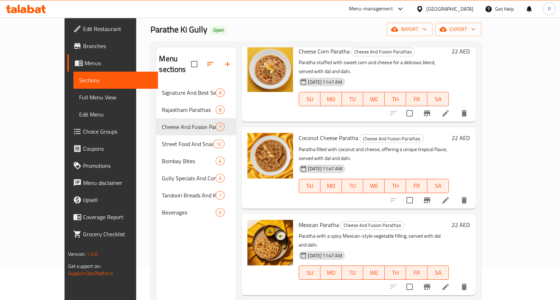
scroll to position [42, 0]
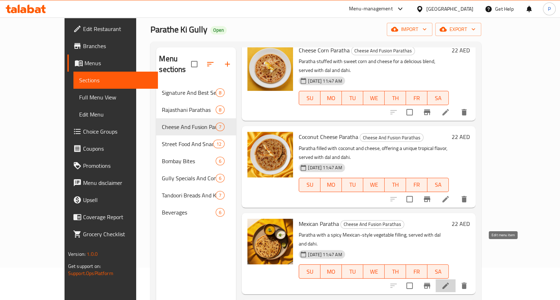
click at [450, 281] on icon at bounding box center [445, 285] width 9 height 9
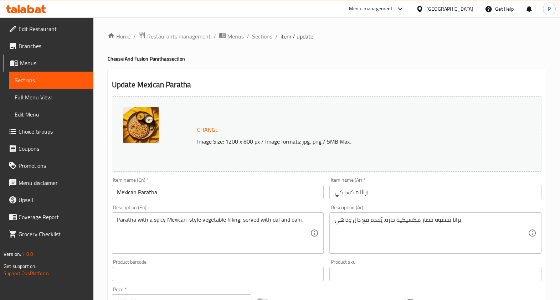
scroll to position [90, 0]
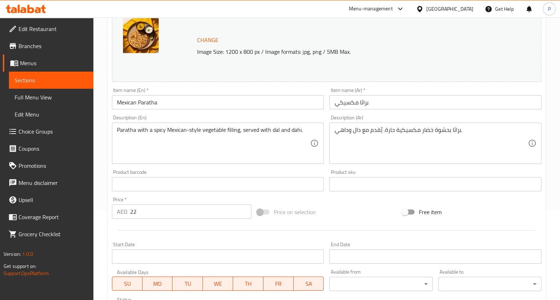
click at [147, 216] on input "22" at bounding box center [190, 211] width 121 height 14
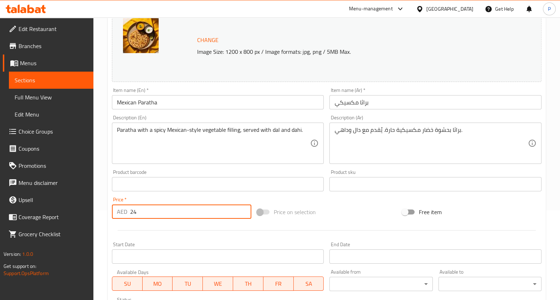
scroll to position [213, 0]
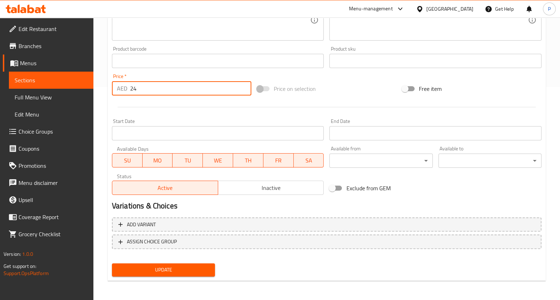
type input "24"
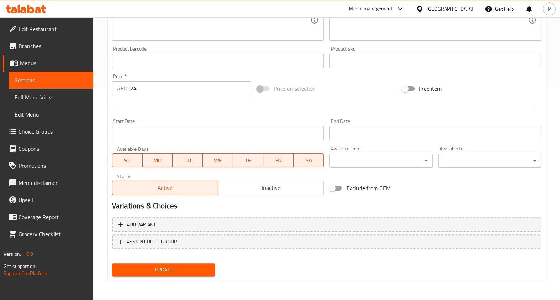
drag, startPoint x: 162, startPoint y: 262, endPoint x: 166, endPoint y: 267, distance: 6.3
click at [166, 267] on div "Update" at bounding box center [163, 269] width 109 height 19
click at [166, 267] on span "Update" at bounding box center [164, 269] width 92 height 9
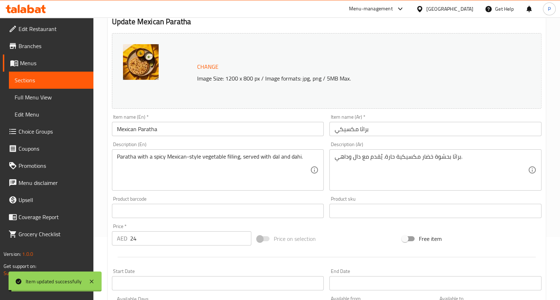
scroll to position [0, 0]
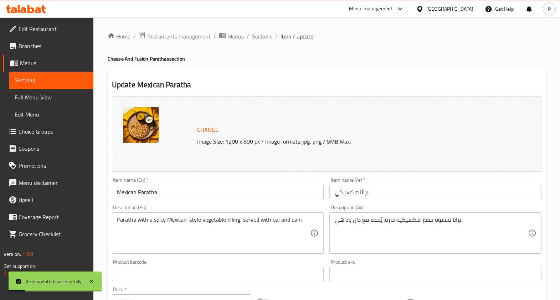
click at [260, 36] on span "Sections" at bounding box center [262, 36] width 20 height 9
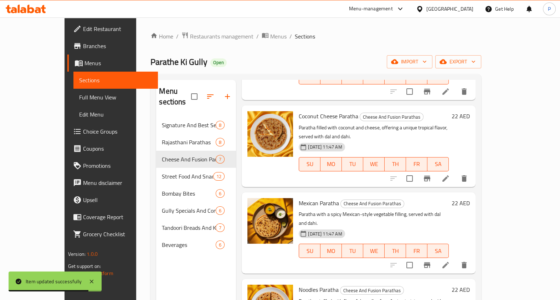
scroll to position [94, 0]
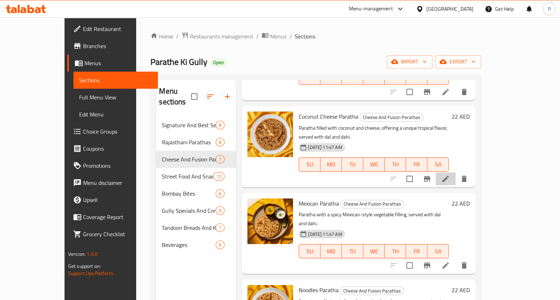
click at [455, 172] on li at bounding box center [445, 178] width 20 height 13
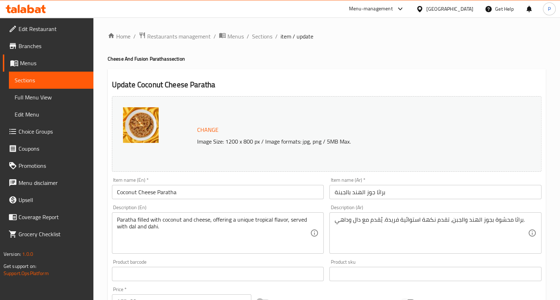
scroll to position [67, 0]
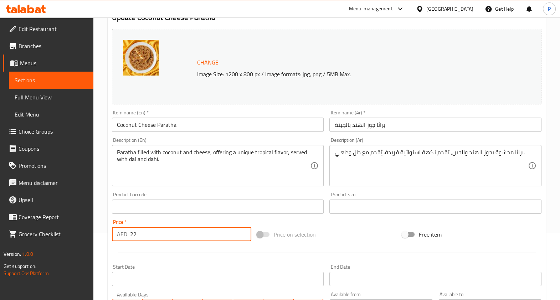
click at [166, 232] on input "22" at bounding box center [190, 234] width 121 height 14
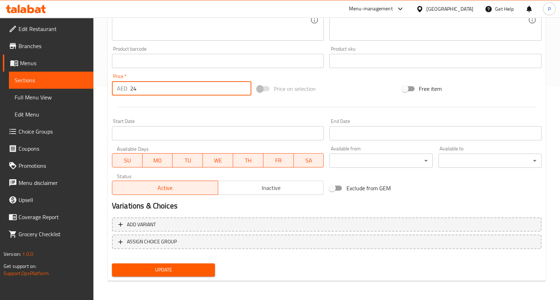
type input "24"
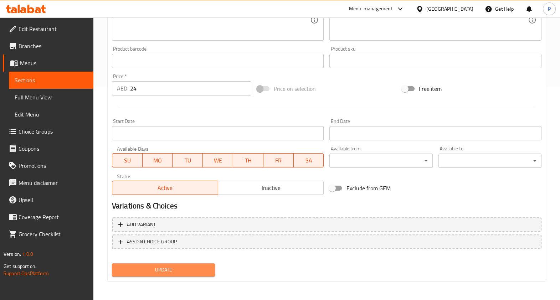
click at [161, 266] on span "Update" at bounding box center [164, 269] width 92 height 9
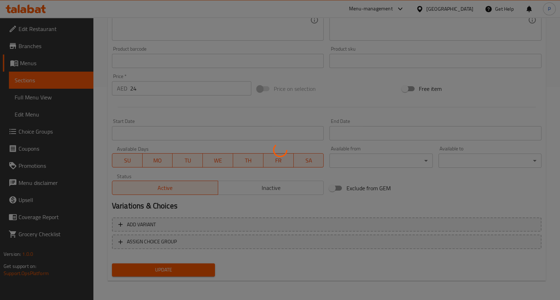
scroll to position [0, 0]
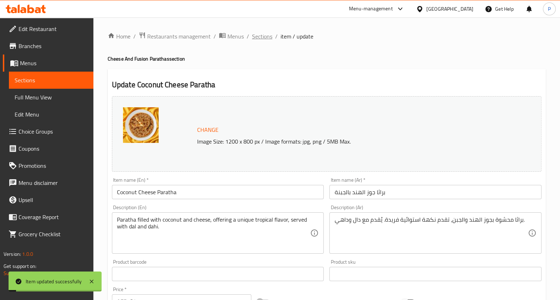
click at [264, 33] on span "Sections" at bounding box center [262, 36] width 20 height 9
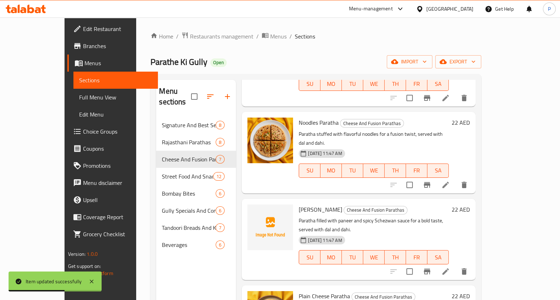
scroll to position [29, 0]
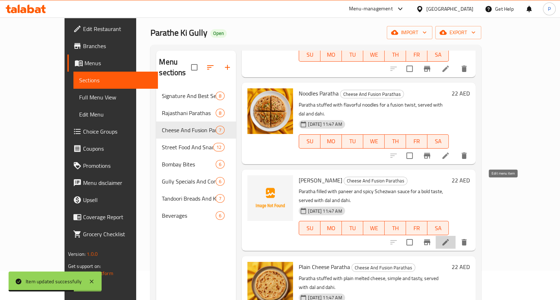
click at [450, 238] on icon at bounding box center [445, 242] width 9 height 9
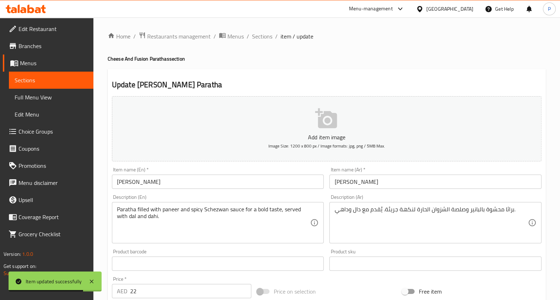
scroll to position [120, 0]
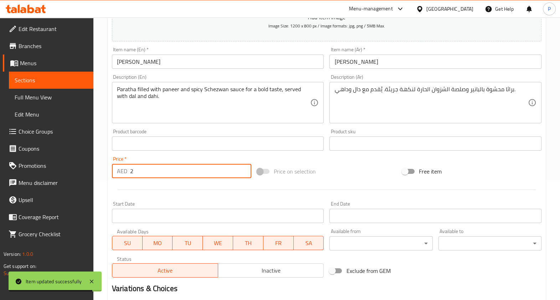
click at [162, 173] on input "2" at bounding box center [190, 171] width 121 height 14
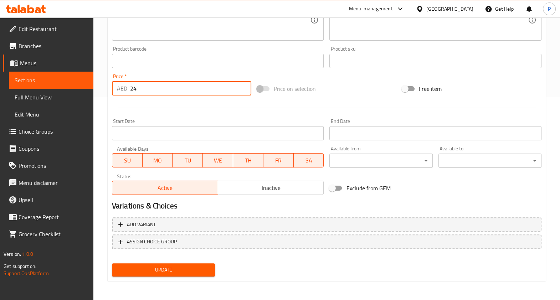
type input "24"
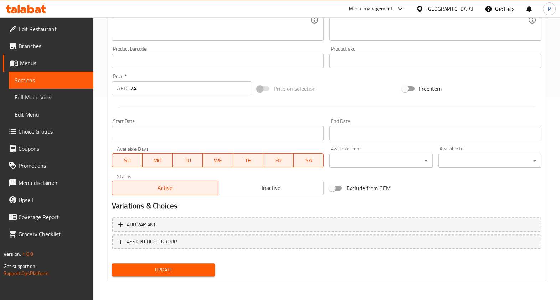
drag, startPoint x: 153, startPoint y: 278, endPoint x: 162, endPoint y: 266, distance: 14.7
click at [162, 266] on div "Update" at bounding box center [163, 269] width 109 height 19
click at [162, 266] on span "Update" at bounding box center [164, 269] width 92 height 9
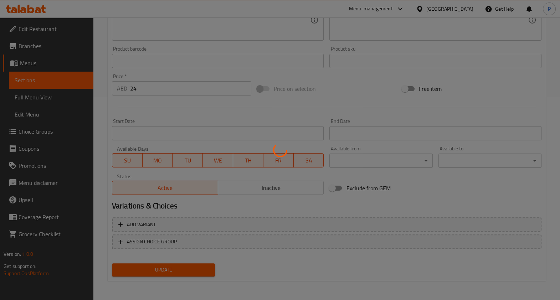
scroll to position [0, 0]
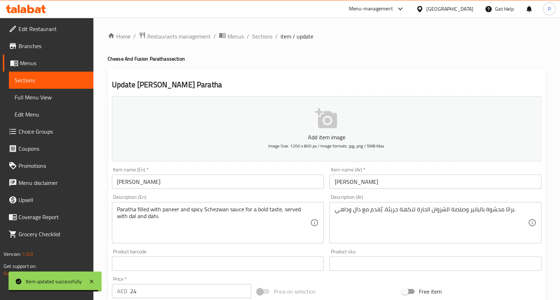
click at [286, 122] on button "Add item image Image Size: 1200 x 800 px / Image formats: jpg, png / 5MB Max." at bounding box center [326, 128] width 429 height 65
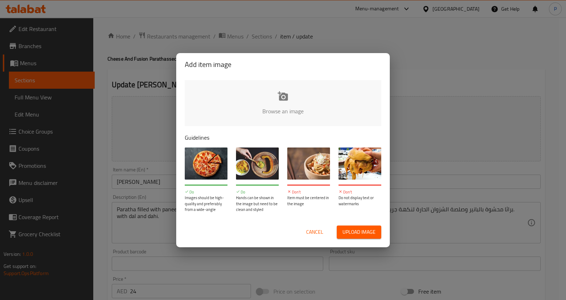
click at [343, 229] on span "Upload image" at bounding box center [359, 232] width 33 height 9
type input "C:\fakepath\Paneer schezwan paratha.png"
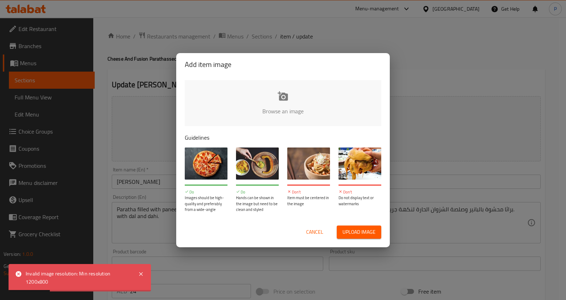
click at [309, 231] on span "Cancel" at bounding box center [314, 232] width 17 height 9
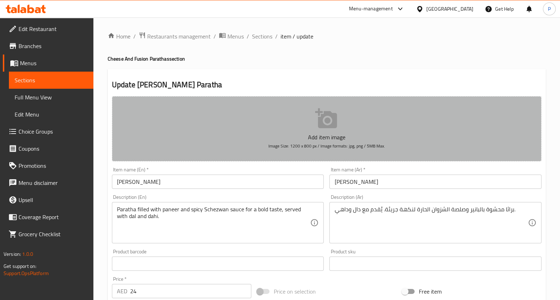
click at [339, 154] on button "Add item image Image Size: 1200 x 800 px / Image formats: jpg, png / 5MB Max." at bounding box center [326, 128] width 429 height 65
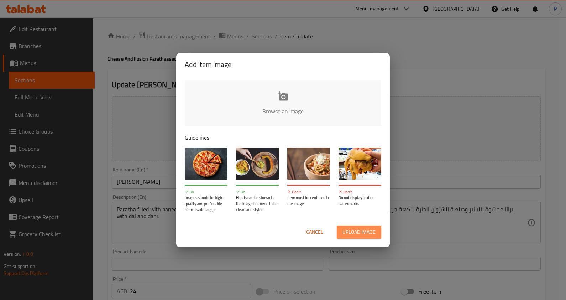
click at [343, 235] on span "Upload image" at bounding box center [359, 232] width 33 height 9
type input "C:\fakepath\Paneer schezwan paratha.png"
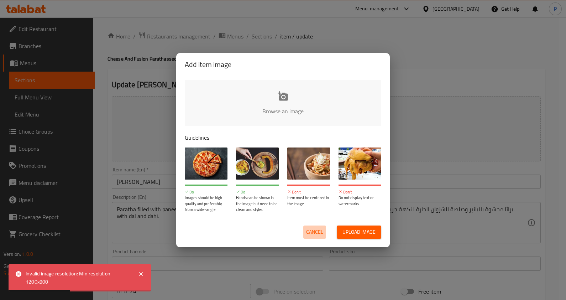
click at [313, 229] on span "Cancel" at bounding box center [314, 232] width 17 height 9
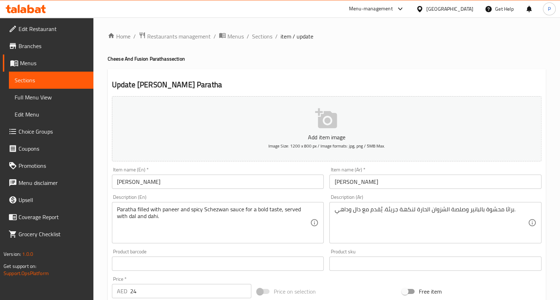
click at [323, 135] on p "Add item image" at bounding box center [326, 137] width 407 height 9
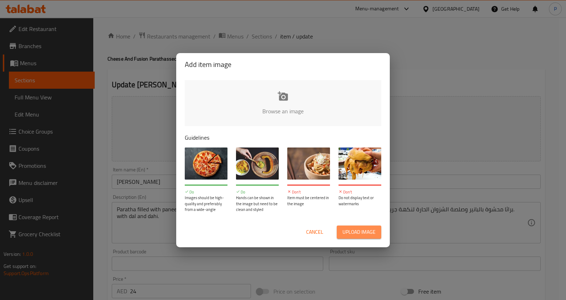
click at [341, 226] on button "Upload image" at bounding box center [359, 231] width 45 height 13
type input "C:\fakepath\[PERSON_NAME] .png"
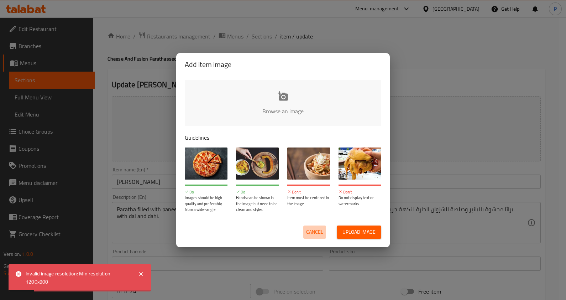
click at [313, 233] on span "Cancel" at bounding box center [314, 232] width 17 height 9
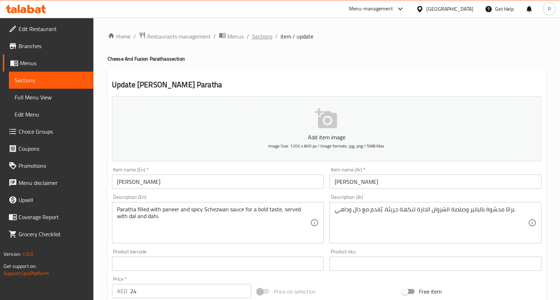
click at [265, 36] on span "Sections" at bounding box center [262, 36] width 20 height 9
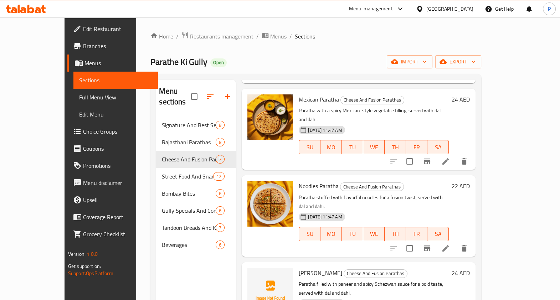
scroll to position [262, 0]
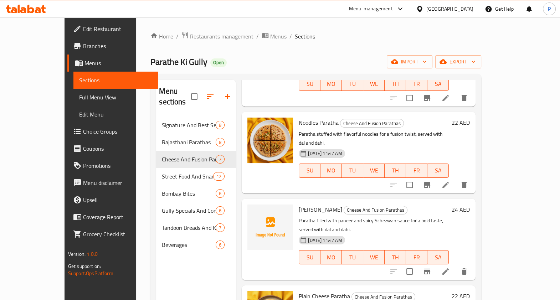
click at [308, 27] on div "Home / Restaurants management / Menus / Sections Parathe Ki Gully Open import e…" at bounding box center [315, 208] width 359 height 382
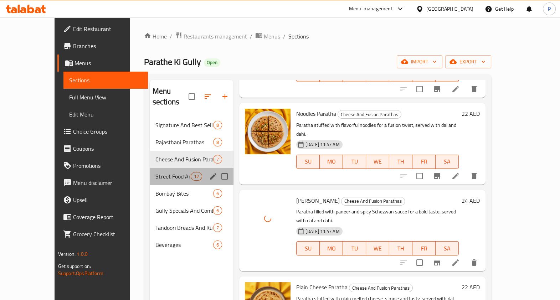
click at [155, 172] on span "Street Food And Snacks" at bounding box center [172, 176] width 35 height 9
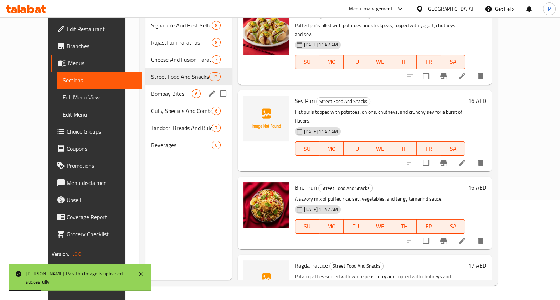
scroll to position [61, 0]
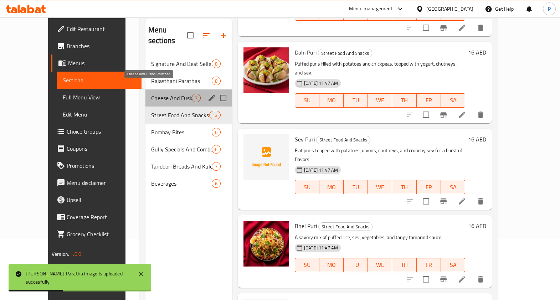
click at [166, 94] on span "Cheese And Fusion Parathas" at bounding box center [171, 98] width 41 height 9
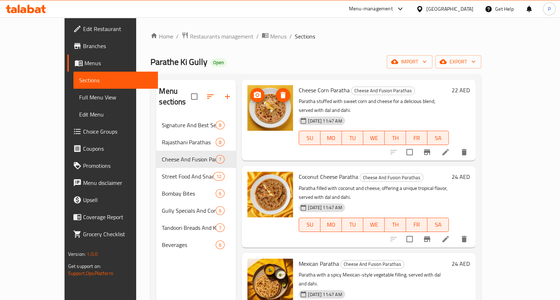
scroll to position [35, 0]
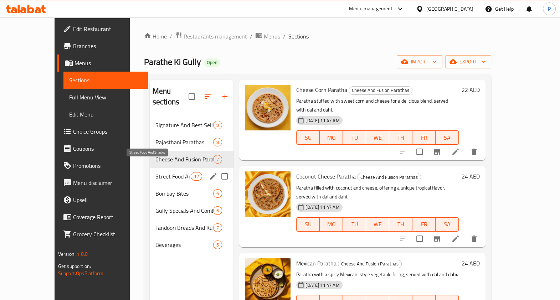
click at [162, 172] on span "Street Food And Snacks" at bounding box center [172, 176] width 35 height 9
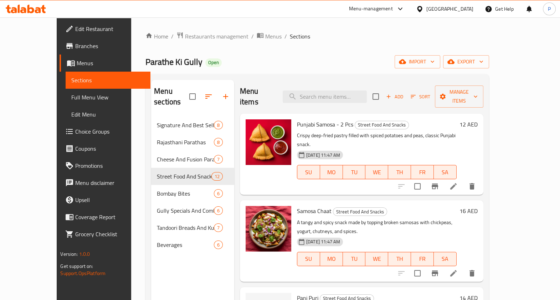
click at [463, 180] on li at bounding box center [453, 186] width 20 height 13
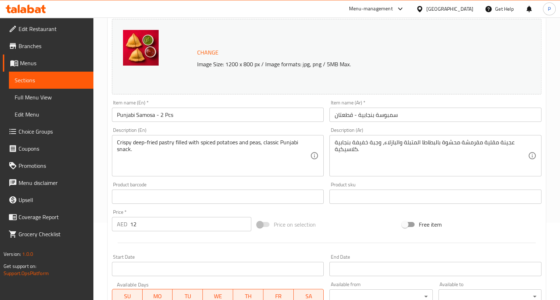
scroll to position [78, 0]
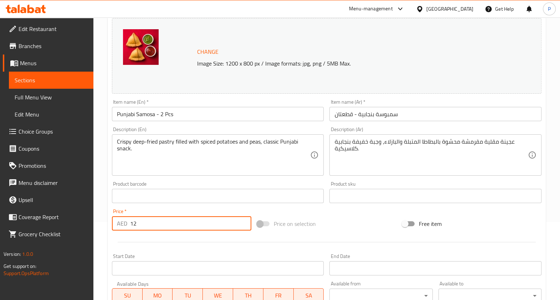
click at [142, 225] on input "12" at bounding box center [190, 223] width 121 height 14
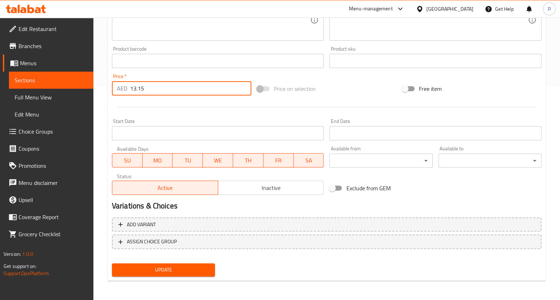
type input "13.15"
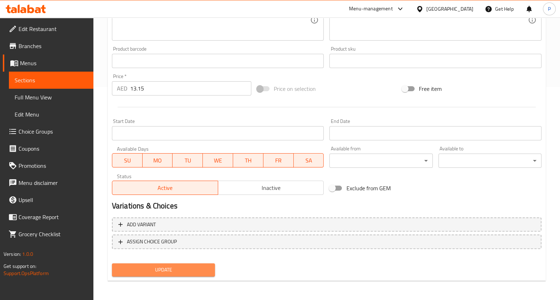
click at [164, 268] on span "Update" at bounding box center [164, 269] width 92 height 9
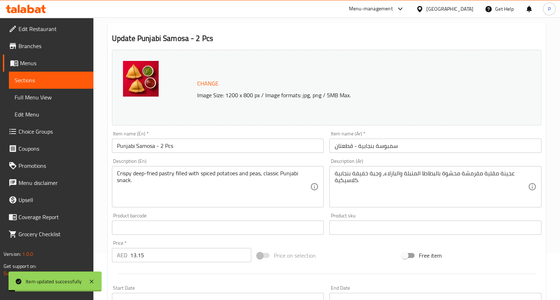
scroll to position [0, 0]
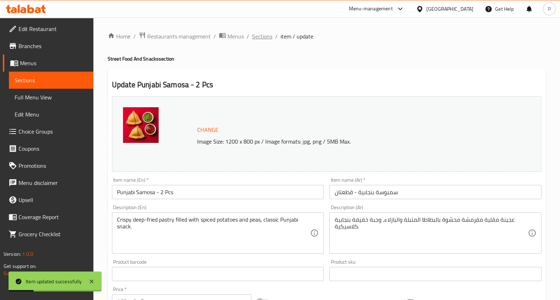
click at [267, 32] on span "Sections" at bounding box center [262, 36] width 20 height 9
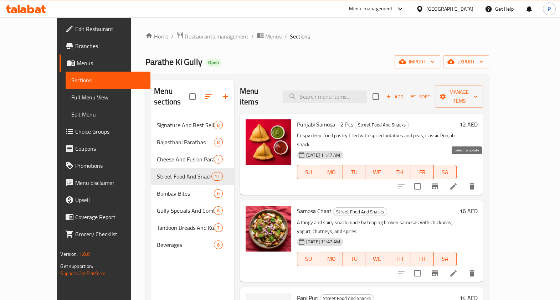
scroll to position [39, 0]
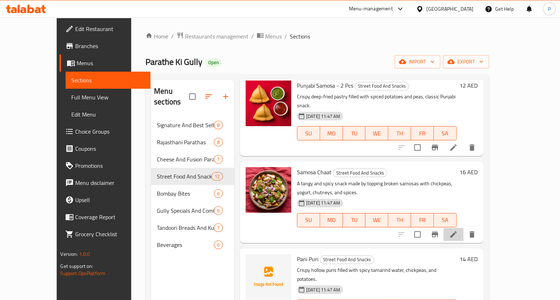
click at [463, 228] on li at bounding box center [453, 234] width 20 height 13
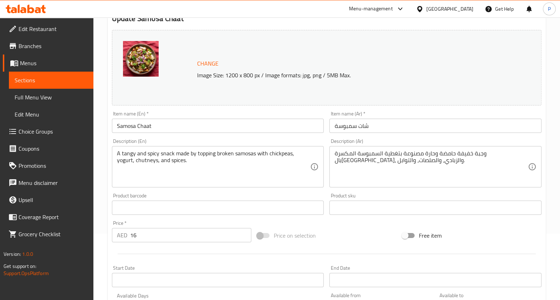
scroll to position [67, 0]
click at [139, 232] on input "16" at bounding box center [190, 235] width 121 height 14
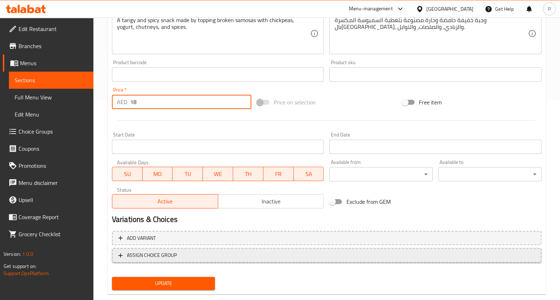
scroll to position [200, 0]
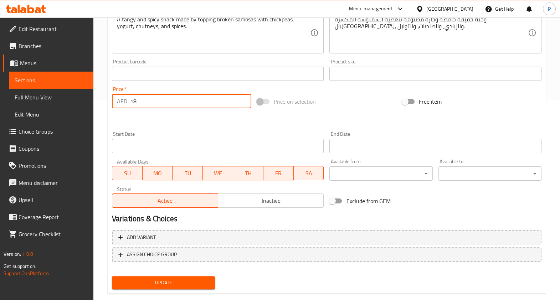
type input "18"
click at [164, 283] on span "Update" at bounding box center [164, 282] width 92 height 9
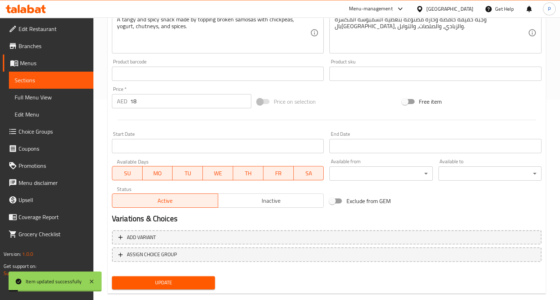
scroll to position [0, 0]
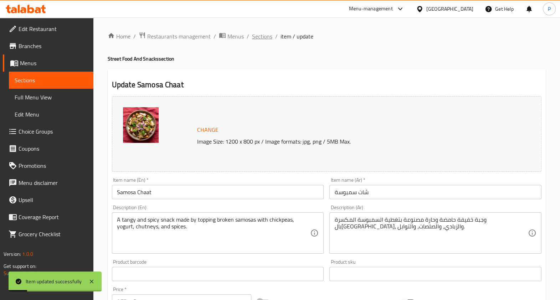
click at [259, 36] on span "Sections" at bounding box center [262, 36] width 20 height 9
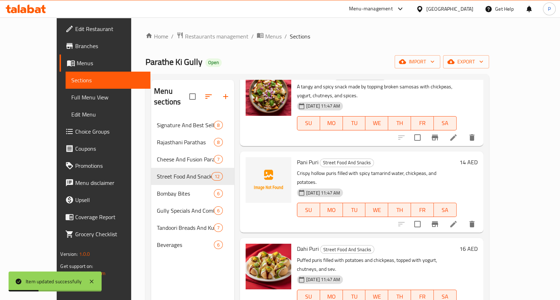
scroll to position [136, 0]
click at [463, 217] on li at bounding box center [453, 223] width 20 height 13
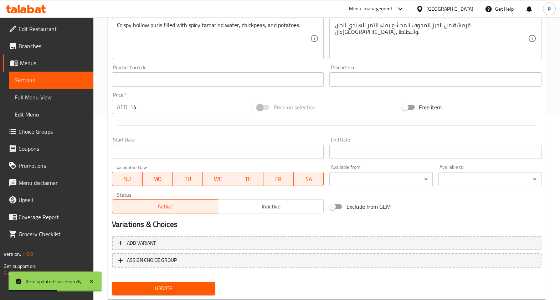
scroll to position [185, 0]
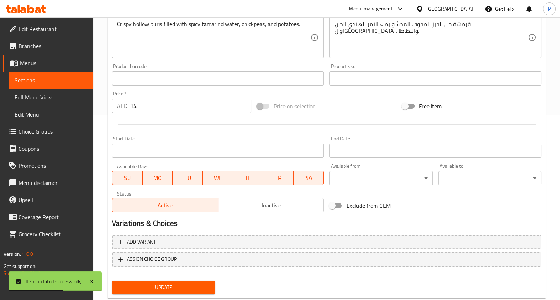
click at [145, 96] on div "Price   * AED 14 Price *" at bounding box center [181, 102] width 139 height 22
click at [150, 106] on input "14" at bounding box center [190, 106] width 121 height 14
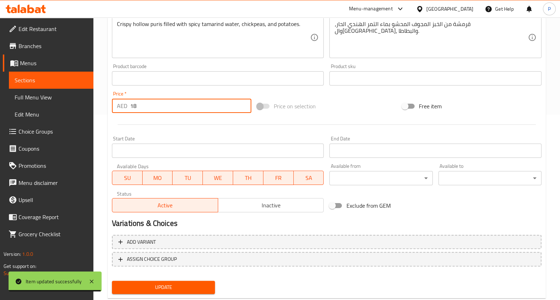
type input "18"
click at [146, 281] on button "Update" at bounding box center [163, 287] width 103 height 13
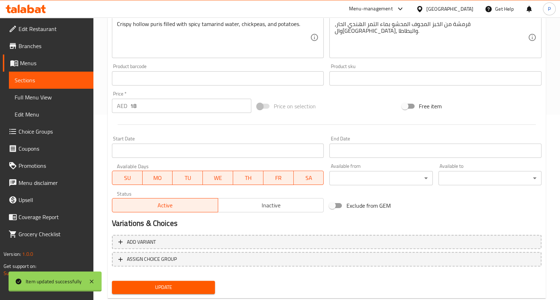
scroll to position [0, 0]
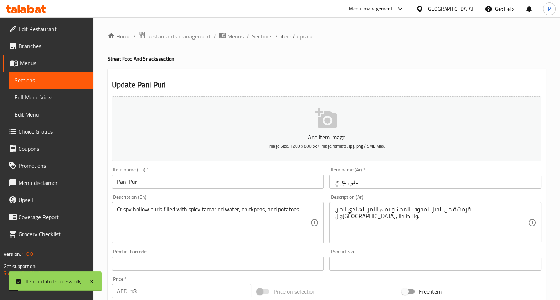
click at [266, 36] on span "Sections" at bounding box center [262, 36] width 20 height 9
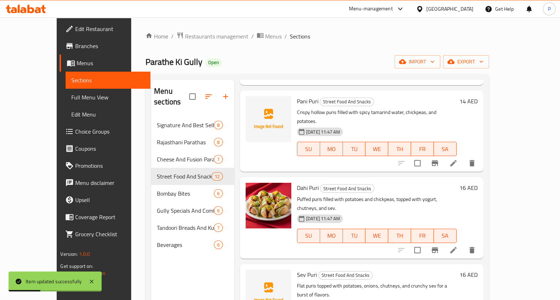
scroll to position [196, 0]
click at [457, 246] on icon at bounding box center [453, 250] width 9 height 9
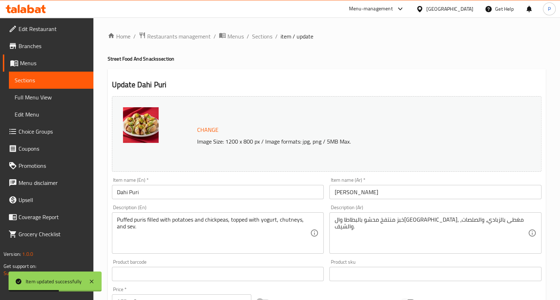
scroll to position [137, 0]
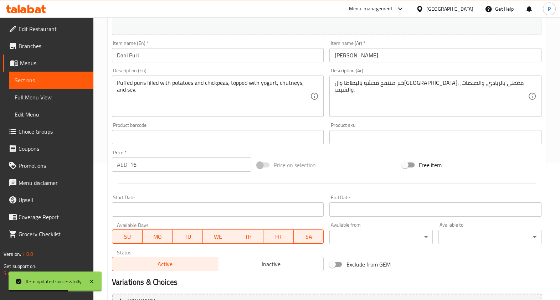
click at [154, 164] on input "16" at bounding box center [190, 164] width 121 height 14
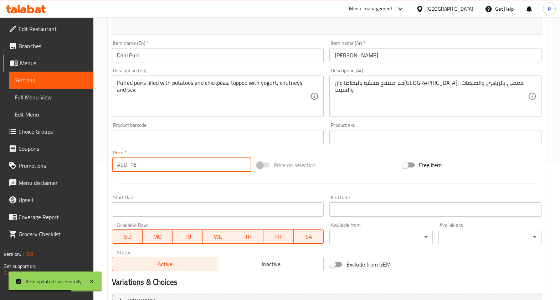
type input "1"
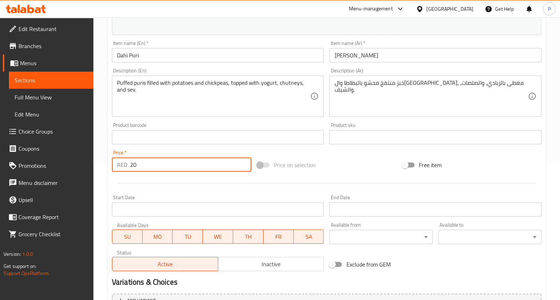
scroll to position [213, 0]
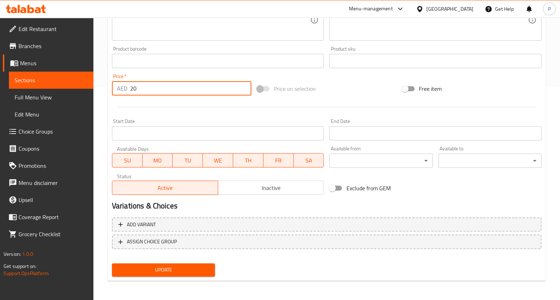
type input "20"
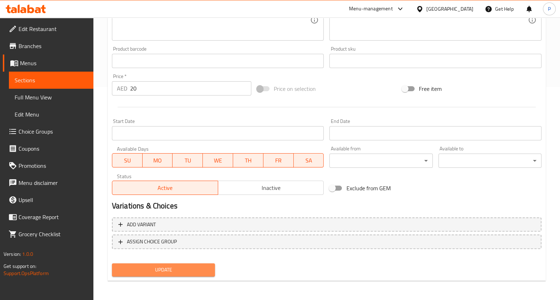
click at [167, 274] on button "Update" at bounding box center [163, 269] width 103 height 13
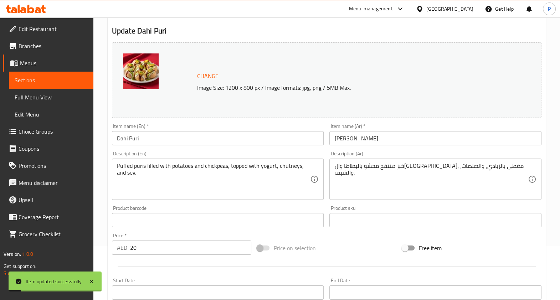
scroll to position [0, 0]
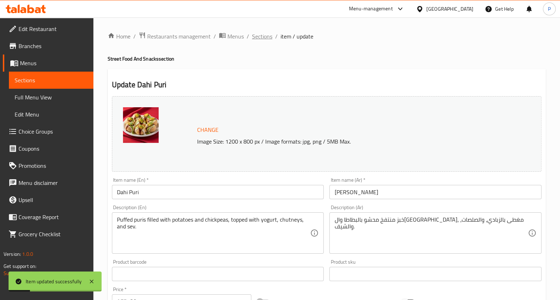
click at [270, 32] on span "Sections" at bounding box center [262, 36] width 20 height 9
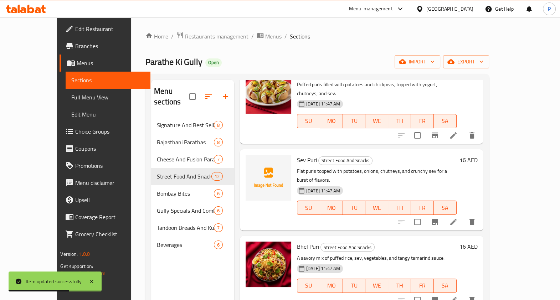
scroll to position [310, 0]
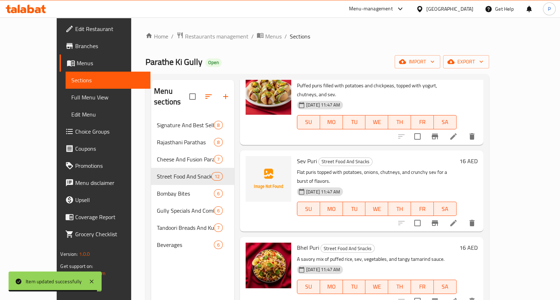
click at [456, 220] on icon at bounding box center [453, 223] width 6 height 6
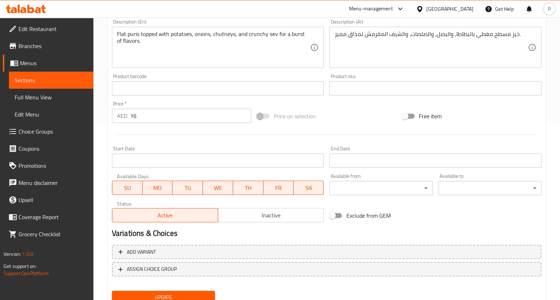
scroll to position [203, 0]
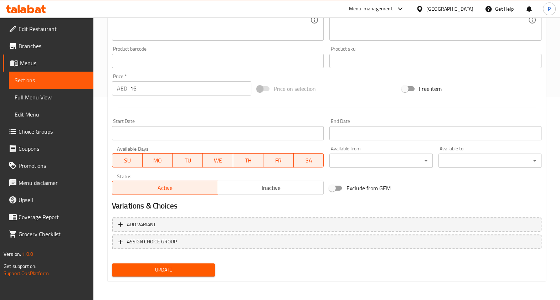
click at [140, 90] on input "16" at bounding box center [190, 88] width 121 height 14
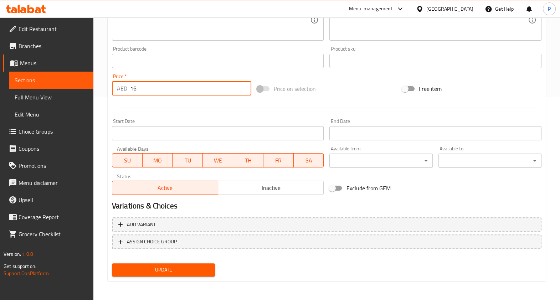
type input "1"
type input "20"
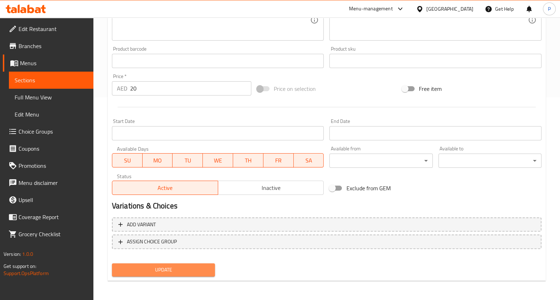
click at [139, 274] on button "Update" at bounding box center [163, 269] width 103 height 13
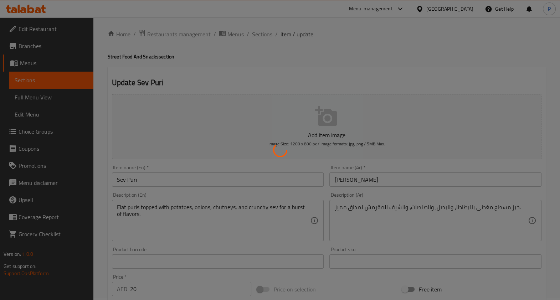
scroll to position [0, 0]
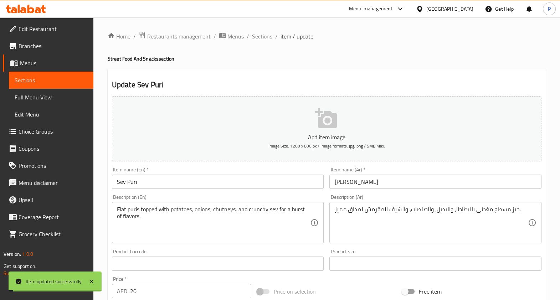
click at [259, 36] on span "Sections" at bounding box center [262, 36] width 20 height 9
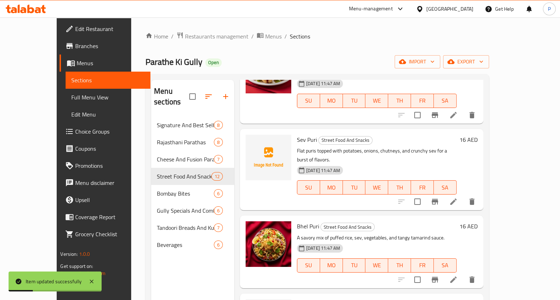
scroll to position [403, 0]
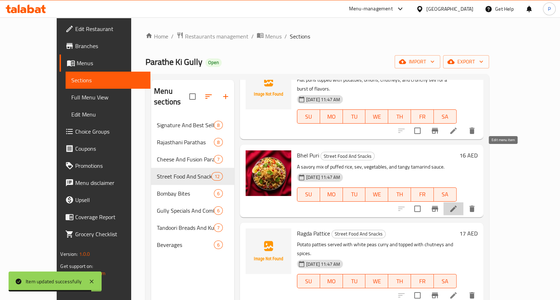
click at [457, 204] on icon at bounding box center [453, 208] width 9 height 9
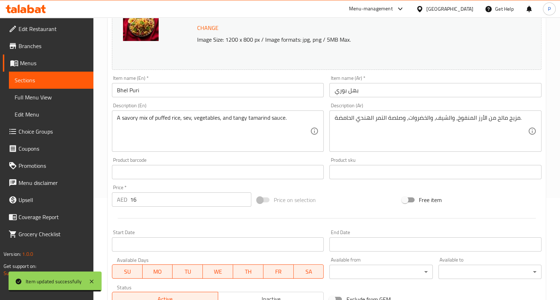
scroll to position [213, 0]
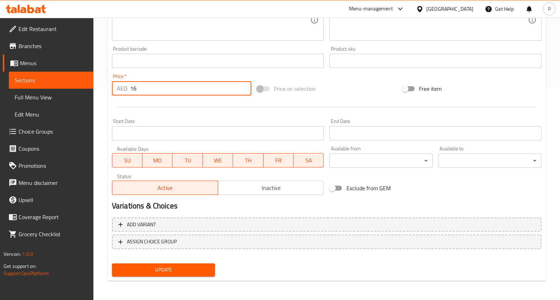
click at [157, 88] on input "16" at bounding box center [190, 88] width 121 height 14
type input "1"
type input "8"
type input "18"
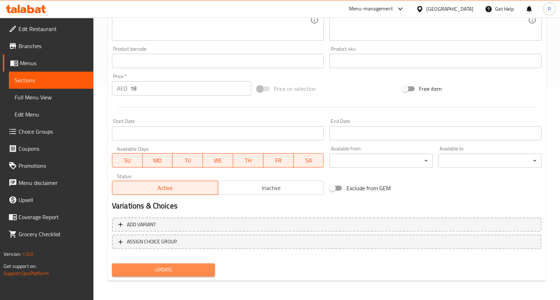
click at [158, 268] on span "Update" at bounding box center [164, 269] width 92 height 9
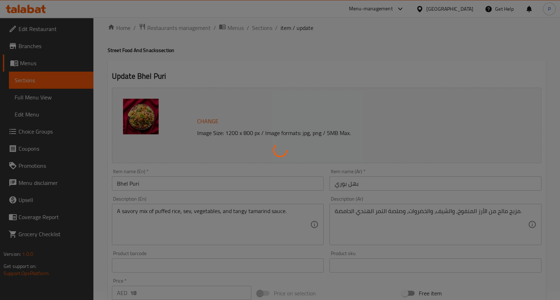
scroll to position [0, 0]
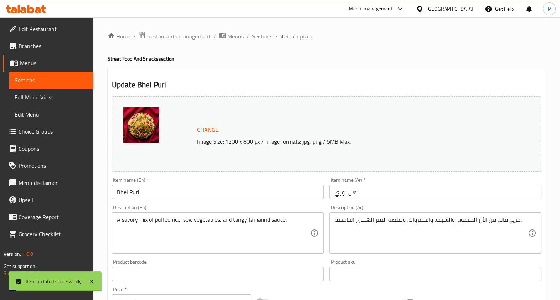
click at [257, 36] on span "Sections" at bounding box center [262, 36] width 20 height 9
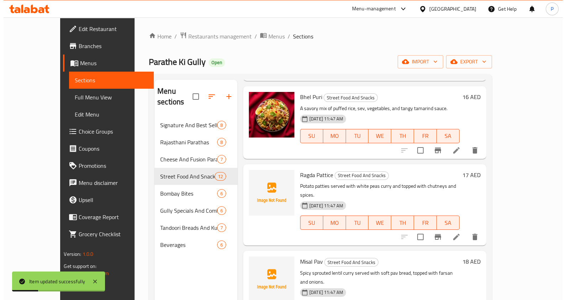
scroll to position [494, 0]
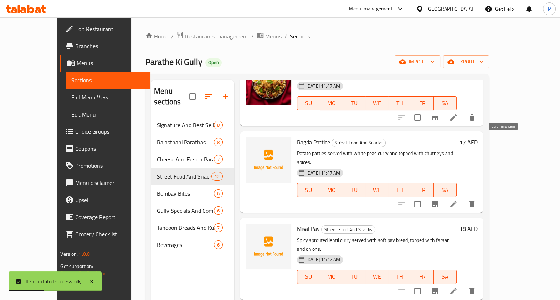
click at [457, 200] on icon at bounding box center [453, 204] width 9 height 9
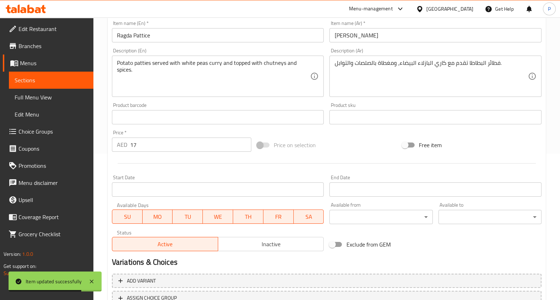
scroll to position [147, 0]
click at [155, 144] on input "17" at bounding box center [190, 144] width 121 height 14
type input "1"
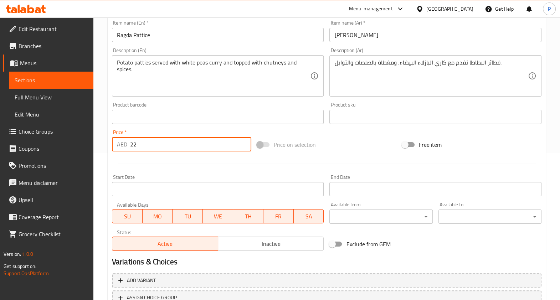
scroll to position [203, 0]
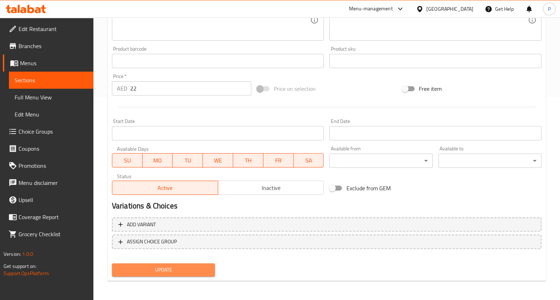
click at [147, 263] on button "Update" at bounding box center [163, 269] width 103 height 13
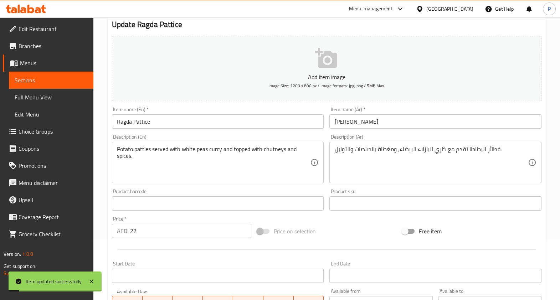
scroll to position [63, 0]
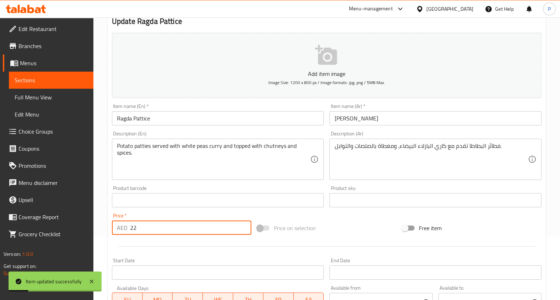
click at [162, 228] on input "22" at bounding box center [190, 228] width 121 height 14
type input "21"
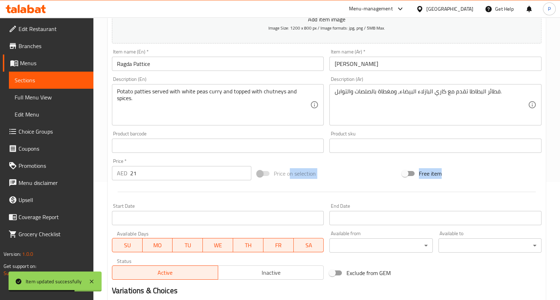
drag, startPoint x: 290, startPoint y: 232, endPoint x: 287, endPoint y: 213, distance: 19.2
click at [287, 213] on div "Add item image Image Size: 1200 x 800 px / Image formats: jpg, png / 5MB Max. I…" at bounding box center [326, 128] width 435 height 307
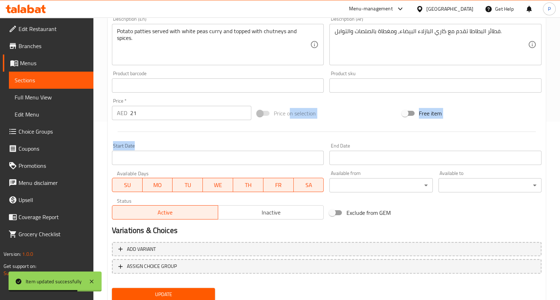
scroll to position [184, 0]
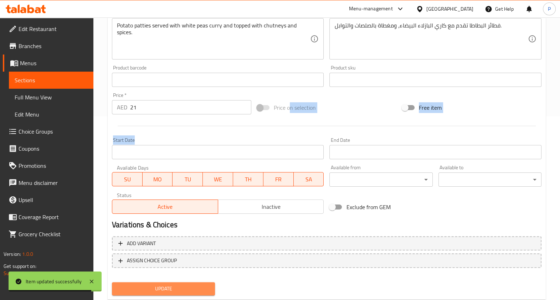
click at [154, 290] on span "Update" at bounding box center [164, 288] width 92 height 9
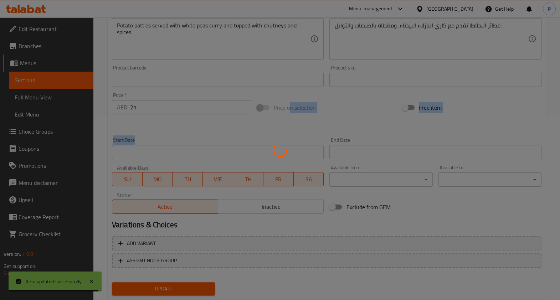
scroll to position [0, 0]
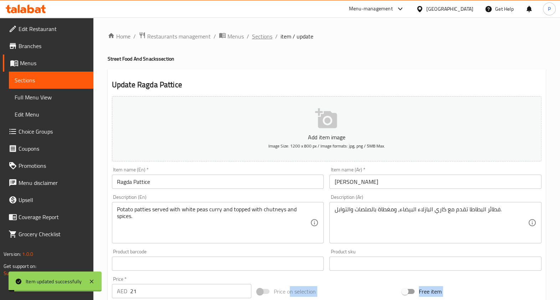
click at [260, 35] on span "Sections" at bounding box center [262, 36] width 20 height 9
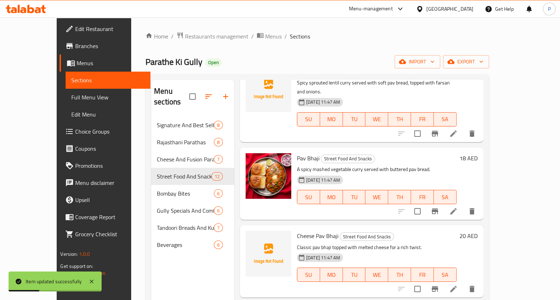
scroll to position [633, 0]
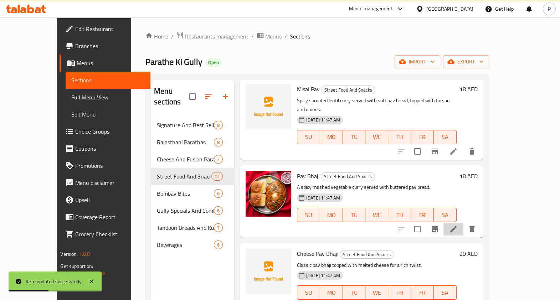
click at [463, 223] on li at bounding box center [453, 229] width 20 height 13
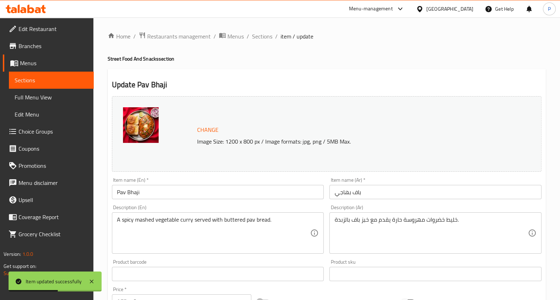
scroll to position [163, 0]
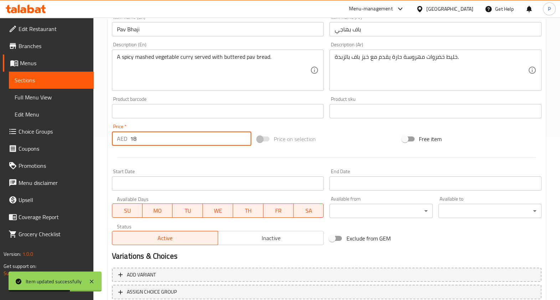
click at [141, 133] on input "18" at bounding box center [190, 138] width 121 height 14
type input "1"
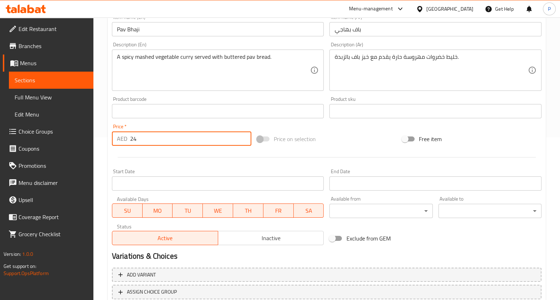
scroll to position [213, 0]
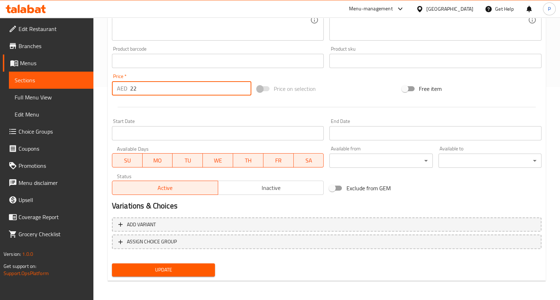
type input "22"
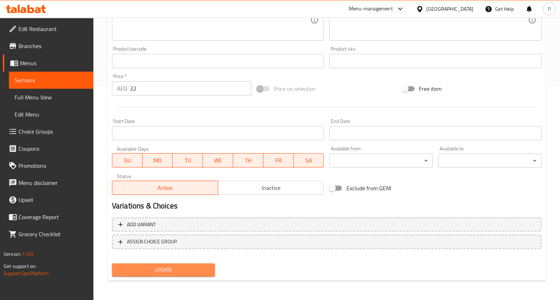
click at [157, 268] on span "Update" at bounding box center [164, 269] width 92 height 9
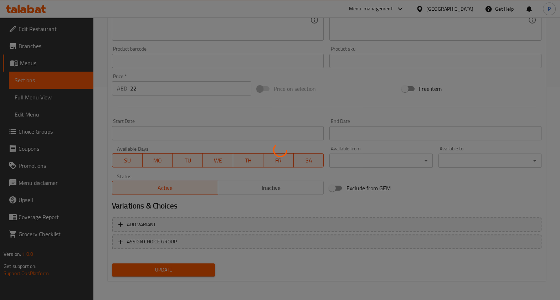
scroll to position [0, 0]
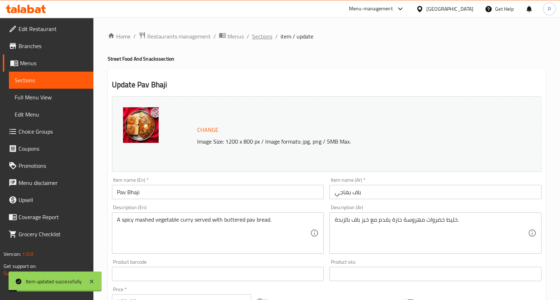
click at [262, 40] on span "Sections" at bounding box center [262, 36] width 20 height 9
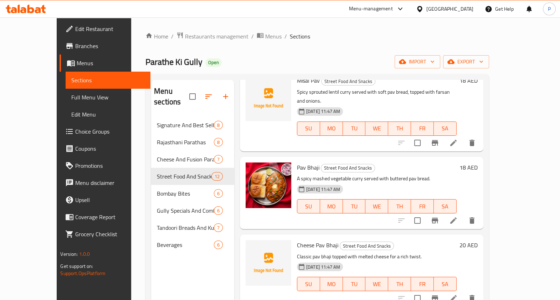
scroll to position [651, 0]
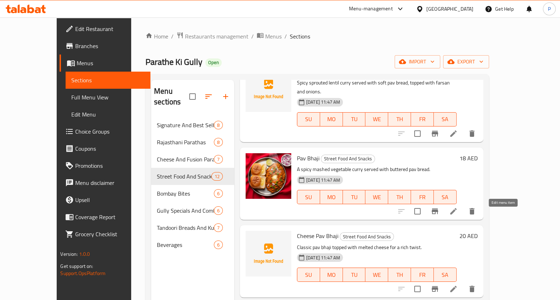
click at [457, 285] on icon at bounding box center [453, 289] width 9 height 9
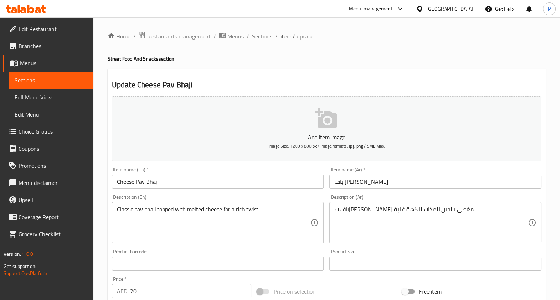
scroll to position [21, 0]
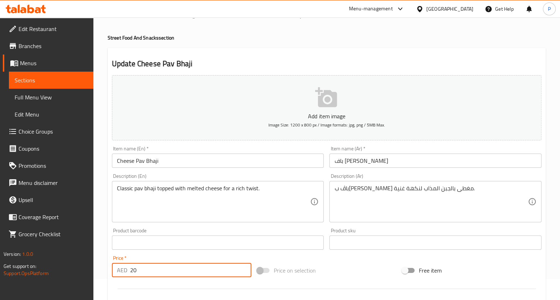
click at [147, 265] on input "20" at bounding box center [190, 270] width 121 height 14
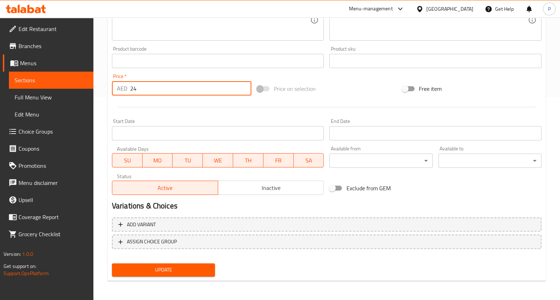
type input "24"
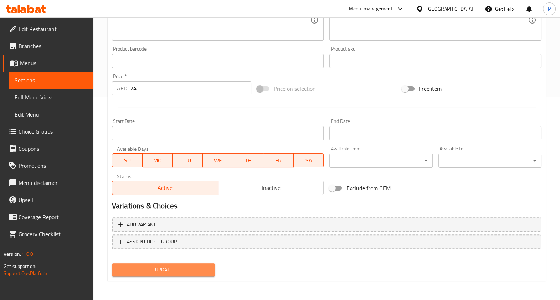
click at [186, 270] on span "Update" at bounding box center [164, 269] width 92 height 9
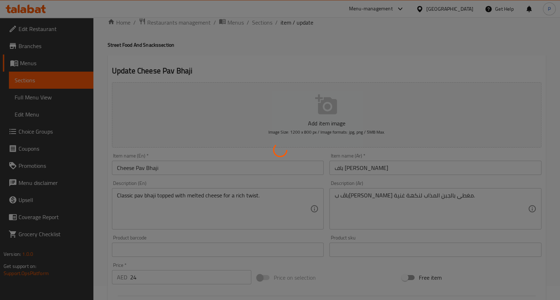
scroll to position [0, 0]
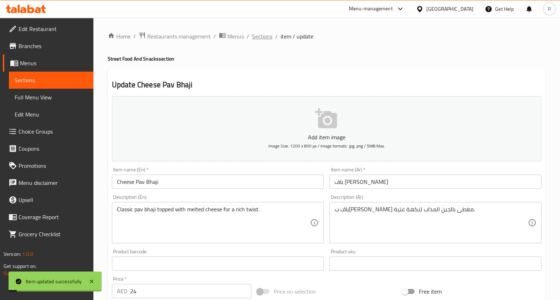
click at [260, 33] on span "Sections" at bounding box center [262, 36] width 20 height 9
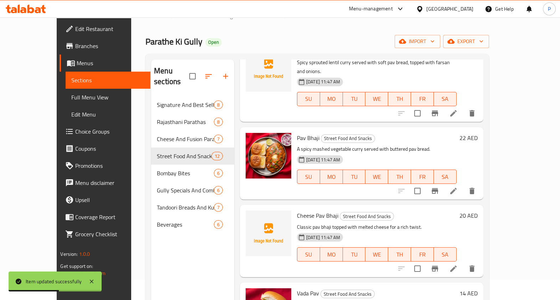
scroll to position [100, 0]
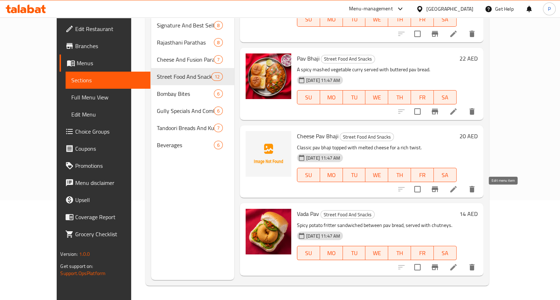
click at [457, 263] on icon at bounding box center [453, 267] width 9 height 9
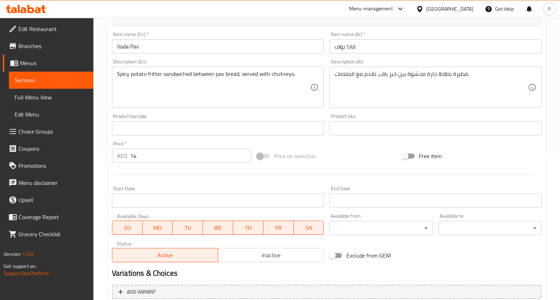
scroll to position [146, 0]
click at [146, 145] on div "Price   * AED 14 Price *" at bounding box center [181, 152] width 139 height 22
click at [151, 154] on input "14" at bounding box center [190, 156] width 121 height 14
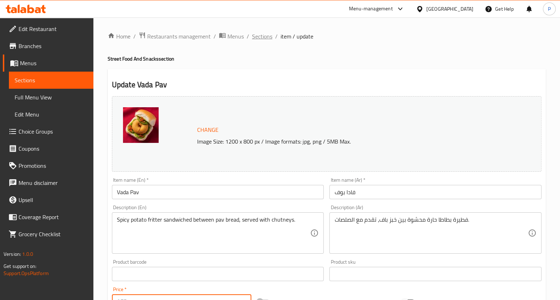
type input "1"
click at [261, 39] on span "Sections" at bounding box center [262, 36] width 20 height 9
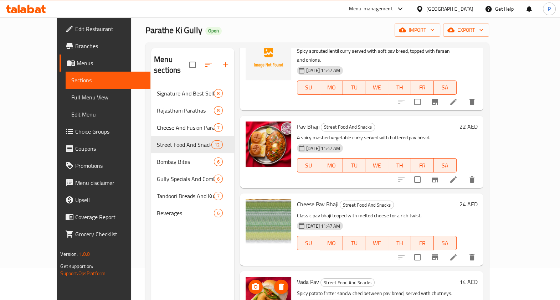
scroll to position [100, 0]
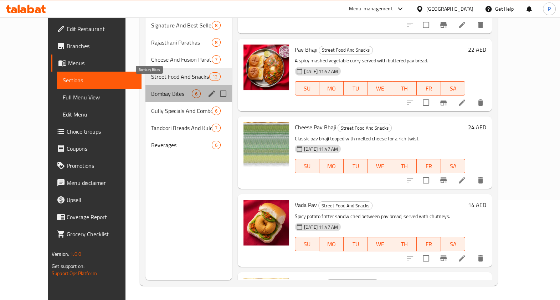
click at [151, 89] on span "Bombay Bites" at bounding box center [171, 93] width 41 height 9
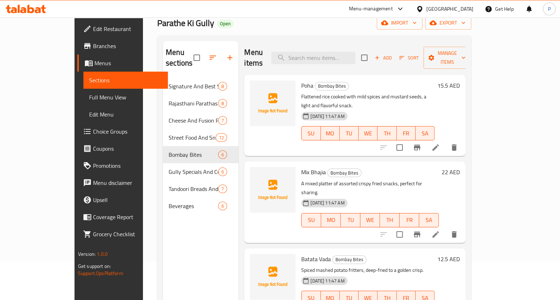
scroll to position [38, 0]
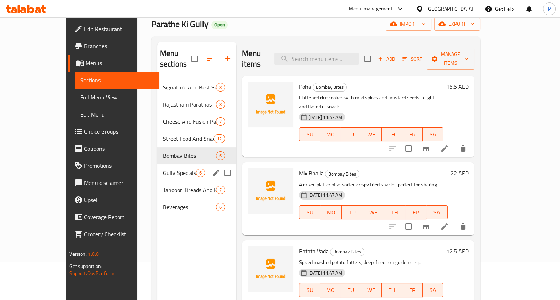
click at [163, 168] on span "Gully Specials And Combos" at bounding box center [179, 172] width 33 height 9
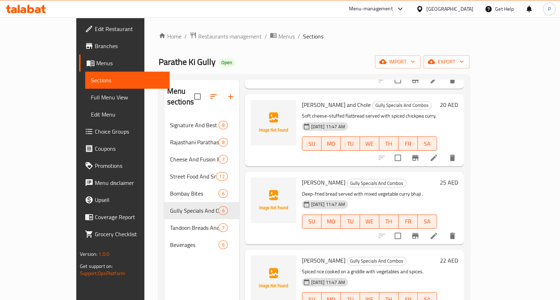
scroll to position [100, 0]
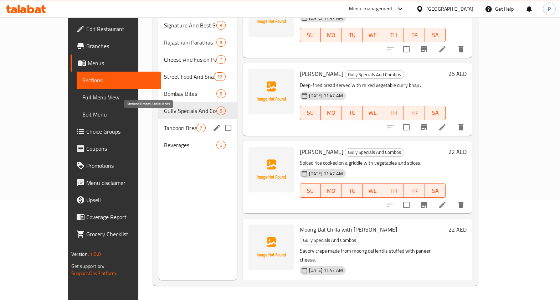
click at [164, 124] on span "Tandoori Breads And Kulchas" at bounding box center [180, 128] width 32 height 9
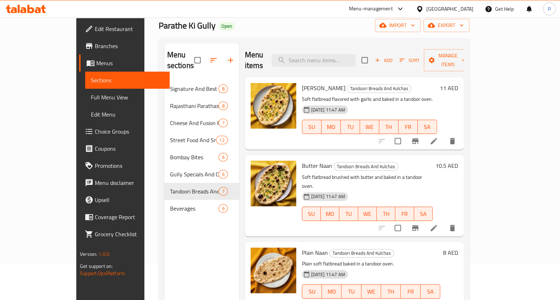
scroll to position [30, 0]
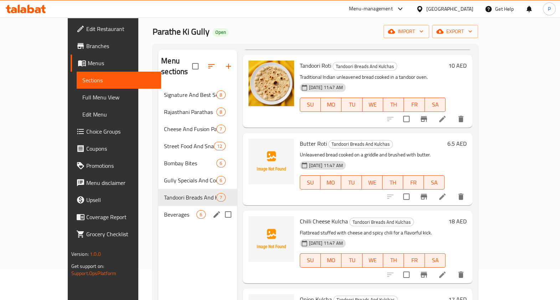
click at [164, 210] on span "Beverages" at bounding box center [180, 214] width 32 height 9
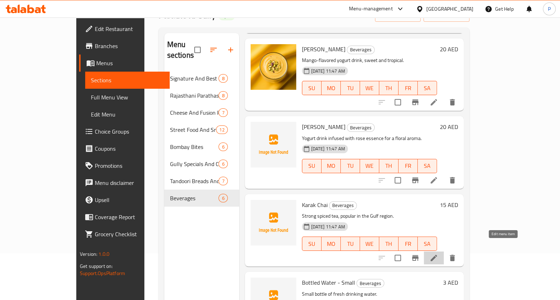
click at [438, 254] on icon at bounding box center [433, 258] width 9 height 9
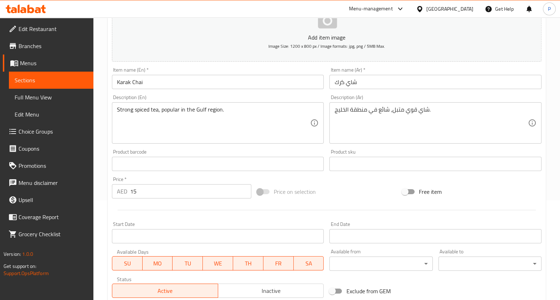
click at [147, 199] on div "Price   * AED 15 Price *" at bounding box center [181, 187] width 145 height 27
click at [147, 196] on input "15" at bounding box center [190, 191] width 121 height 14
type input "1"
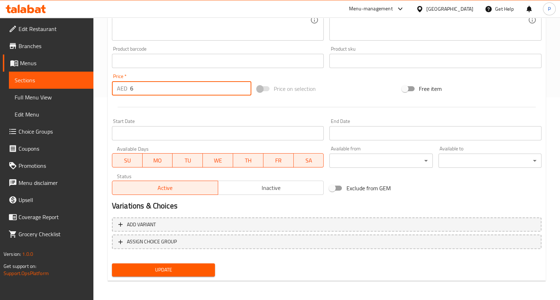
type input "6"
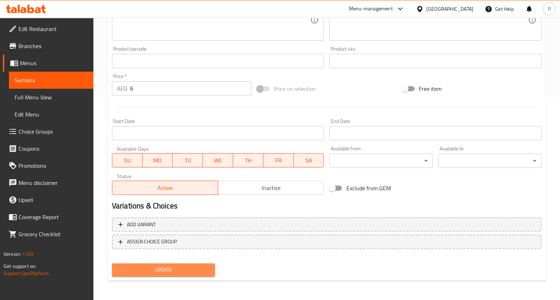
click at [157, 270] on span "Update" at bounding box center [164, 269] width 92 height 9
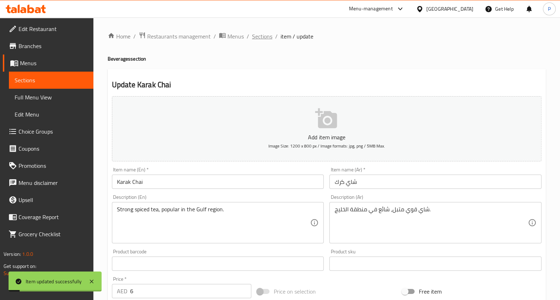
click at [265, 37] on span "Sections" at bounding box center [262, 36] width 20 height 9
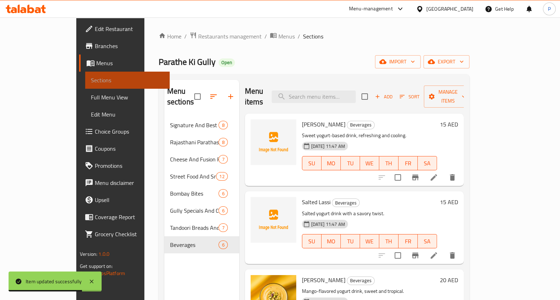
click at [91, 80] on span "Sections" at bounding box center [127, 80] width 73 height 9
